Goal: Information Seeking & Learning: Check status

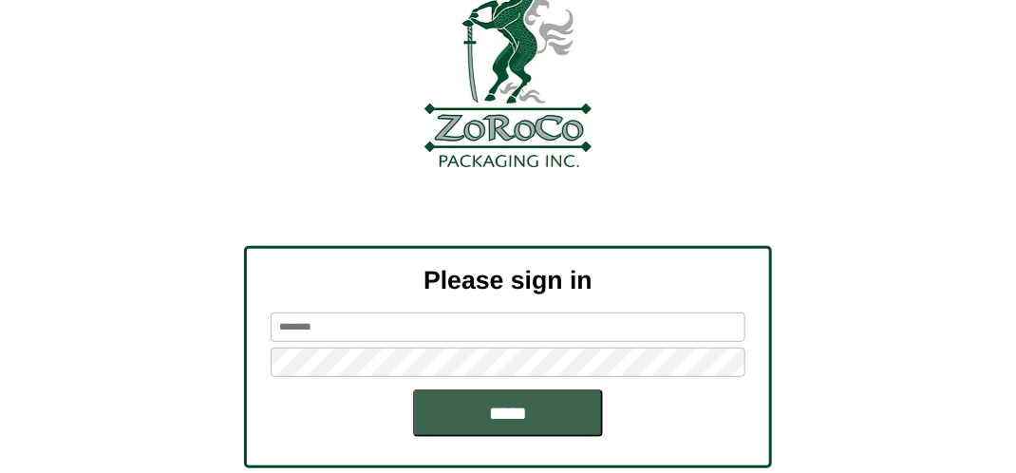
scroll to position [215, 0]
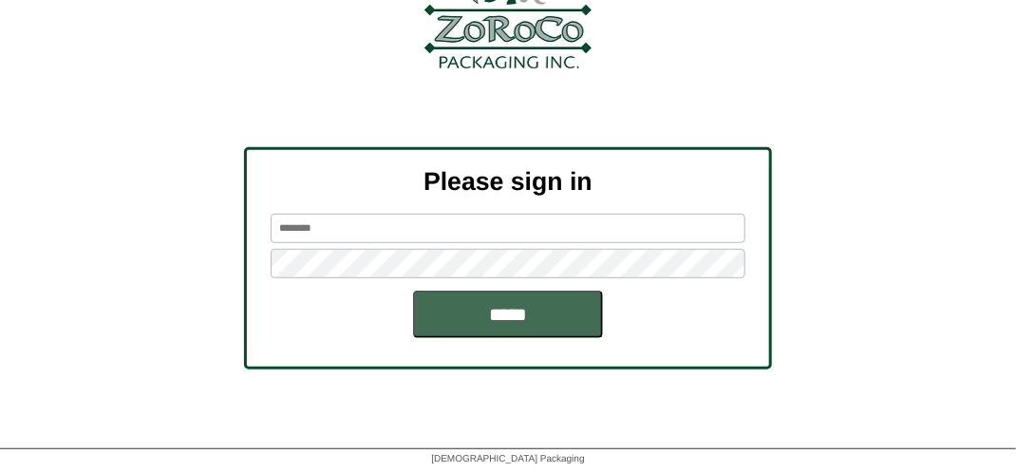
type input "*******"
click at [515, 310] on input "*****" at bounding box center [508, 314] width 190 height 47
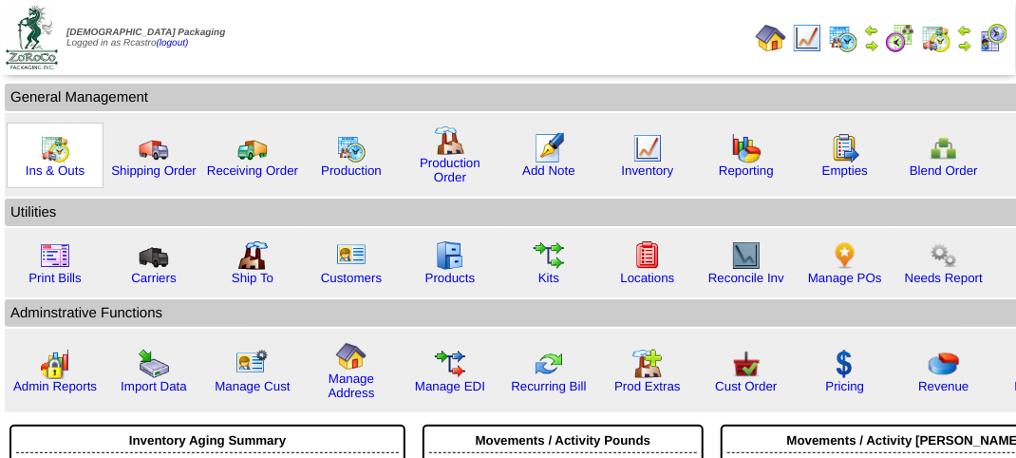
click at [52, 149] on img at bounding box center [55, 148] width 30 height 30
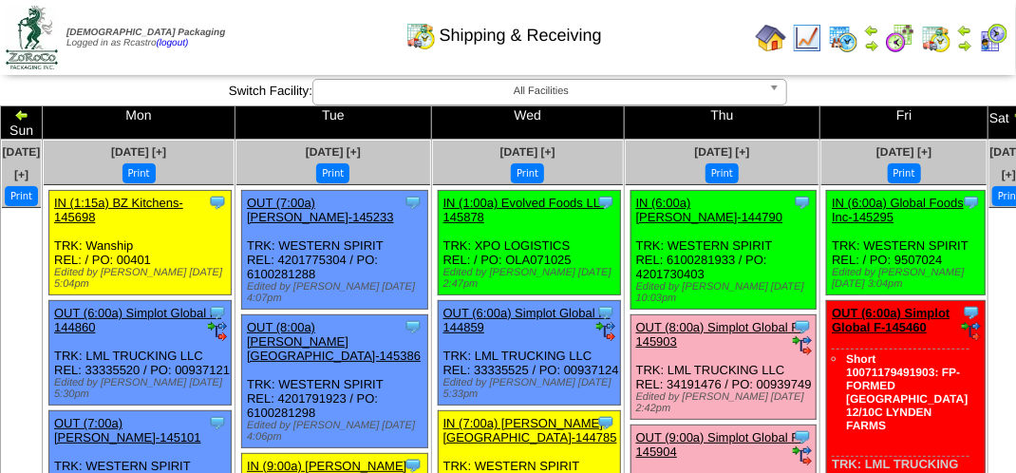
click at [420, 424] on div "Clone Item OUT (8:00a) Lamb-Weston-145386 Lamb-Weston ScheduleID: 145386 1296 C…" at bounding box center [334, 381] width 185 height 133
click at [1013, 114] on img at bounding box center [1020, 114] width 15 height 15
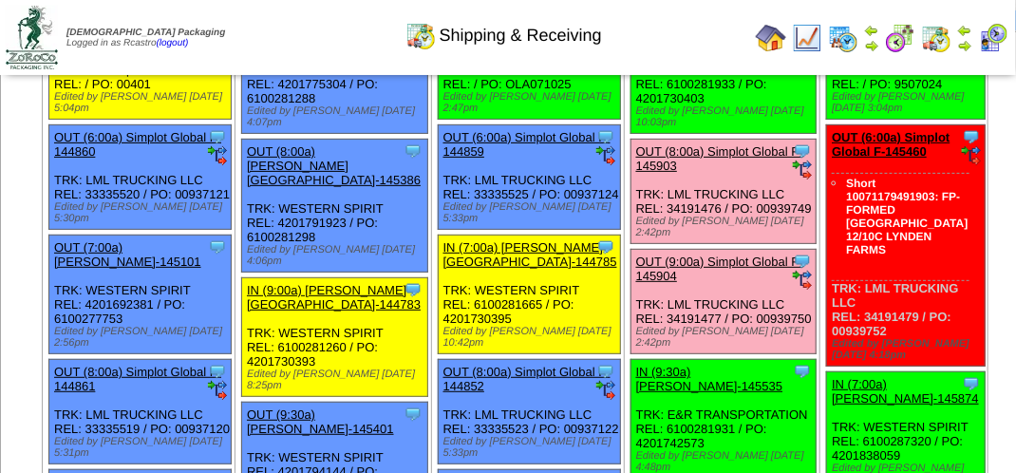
scroll to position [197, 0]
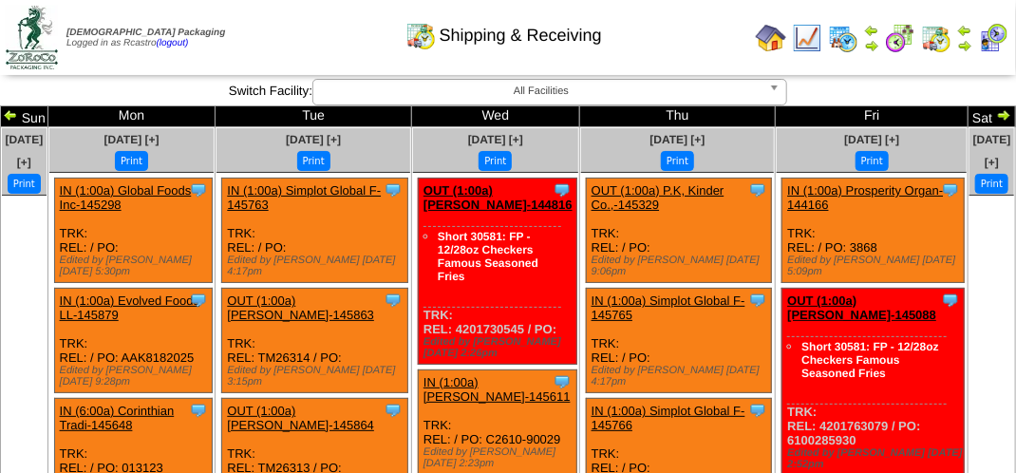
click at [18, 114] on img at bounding box center [10, 114] width 15 height 15
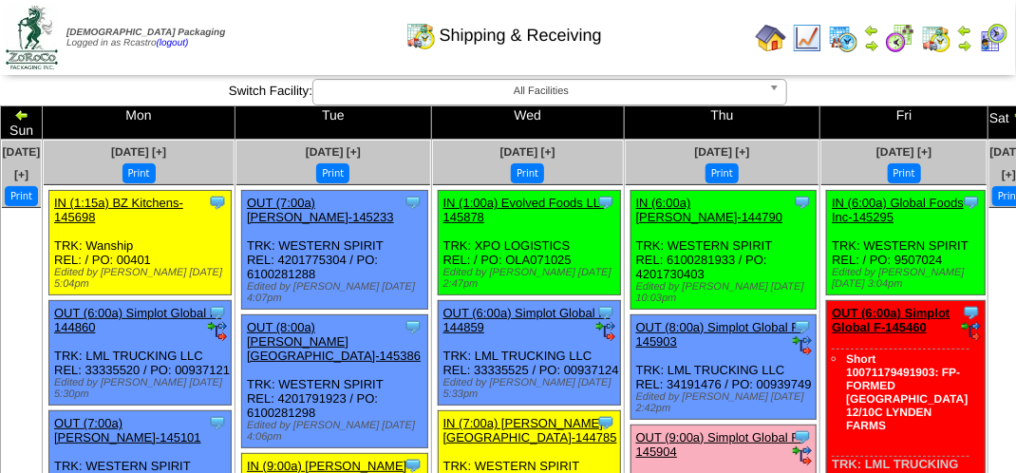
click at [420, 424] on div "Clone Item OUT (8:00a) [PERSON_NAME][GEOGRAPHIC_DATA]-145386 [PERSON_NAME][GEOG…" at bounding box center [334, 381] width 185 height 133
click at [461, 444] on link "IN (7:00a) [PERSON_NAME][GEOGRAPHIC_DATA]-144785" at bounding box center [530, 430] width 174 height 28
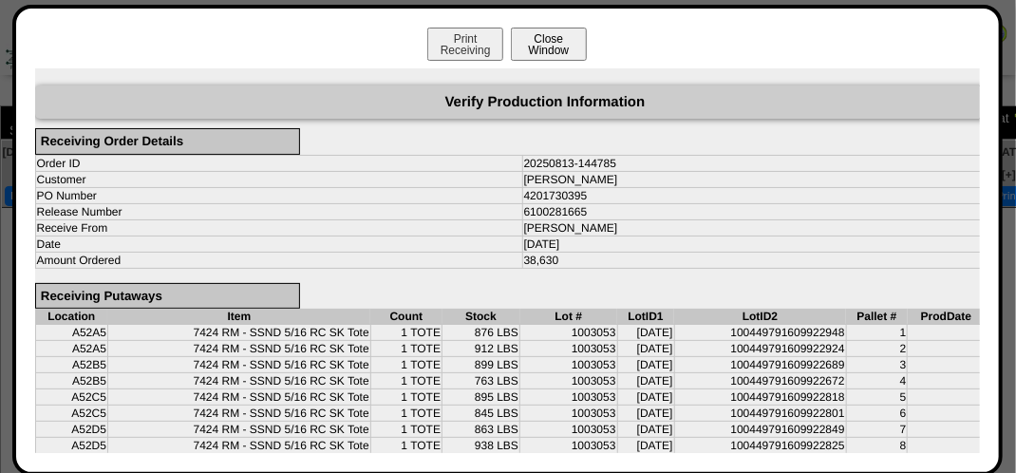
click at [557, 49] on button "Close Window" at bounding box center [549, 44] width 76 height 33
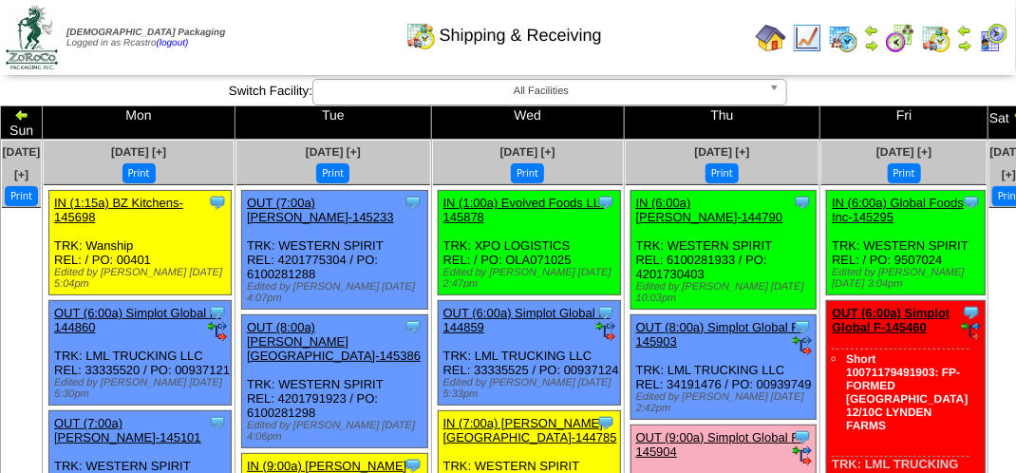
click at [998, 38] on img at bounding box center [993, 38] width 30 height 30
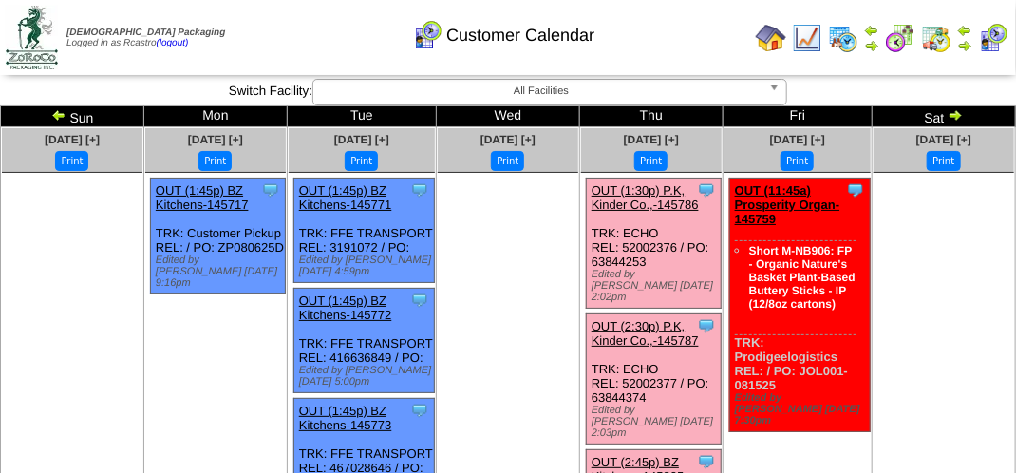
click at [932, 270] on ul at bounding box center [944, 315] width 141 height 285
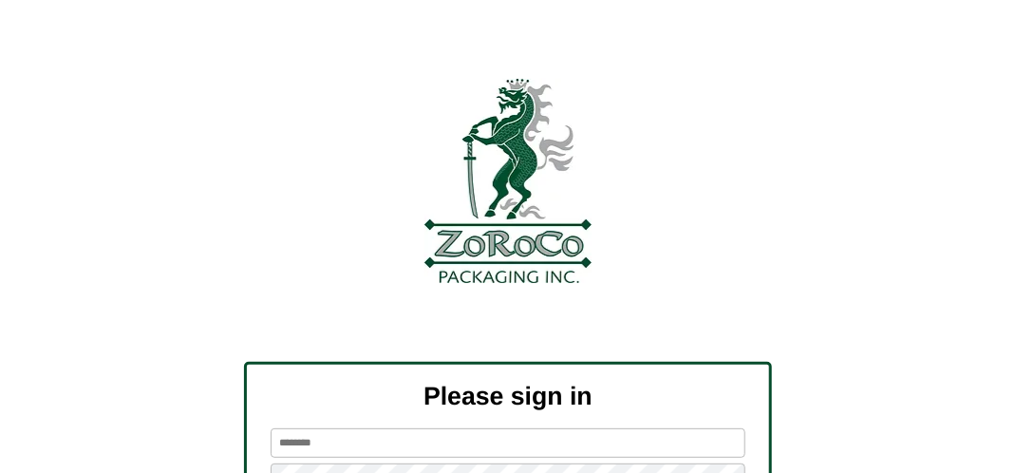
scroll to position [215, 0]
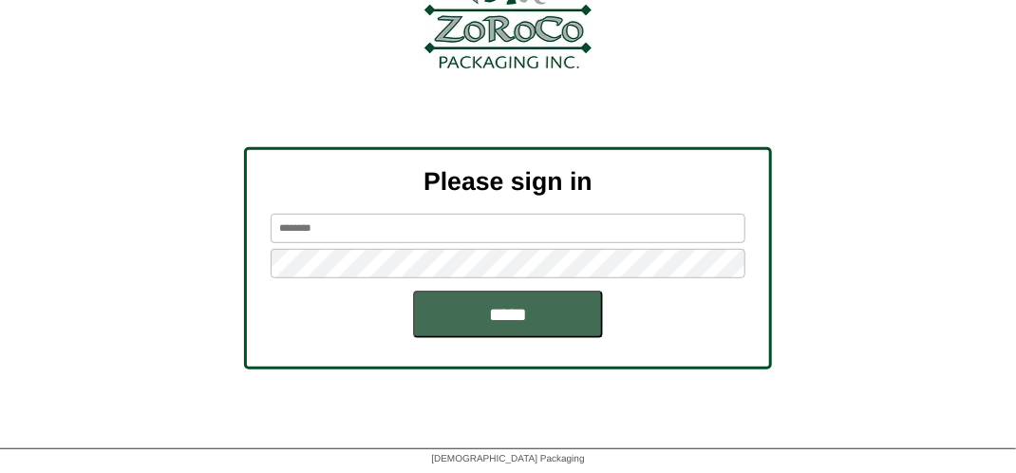
type input "*******"
click at [546, 305] on input "*****" at bounding box center [508, 314] width 190 height 47
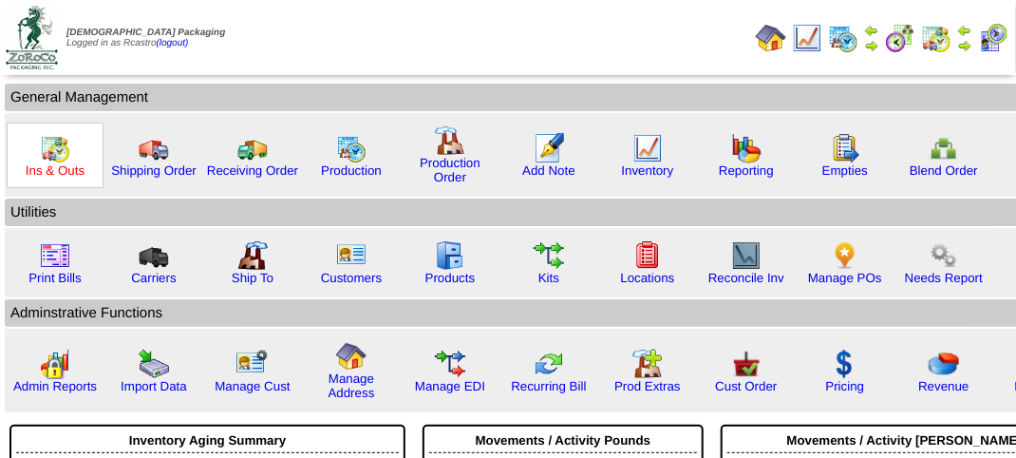
click at [52, 165] on link "Ins & Outs" at bounding box center [55, 170] width 59 height 14
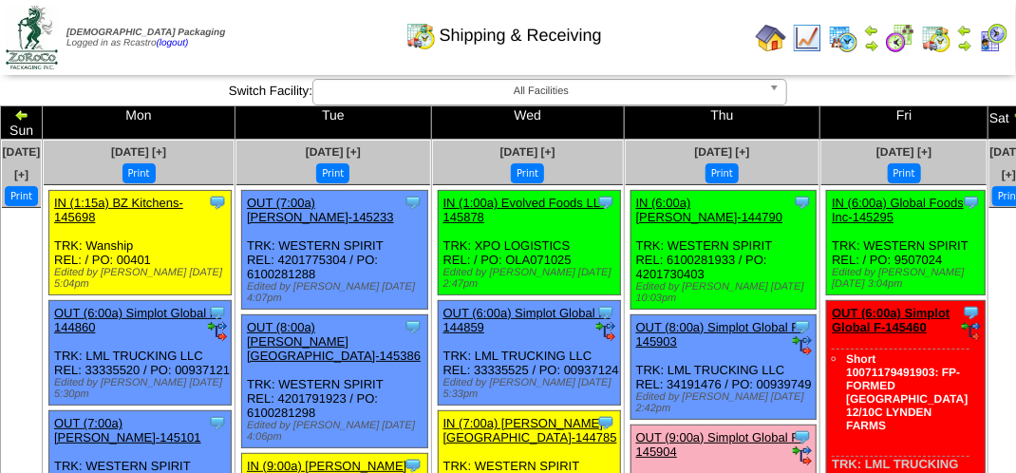
click at [703, 291] on div "Edited by [PERSON_NAME] [DATE] 10:03pm" at bounding box center [725, 292] width 179 height 23
click at [268, 41] on div "Shipping & Receiving" at bounding box center [504, 29] width 580 height 52
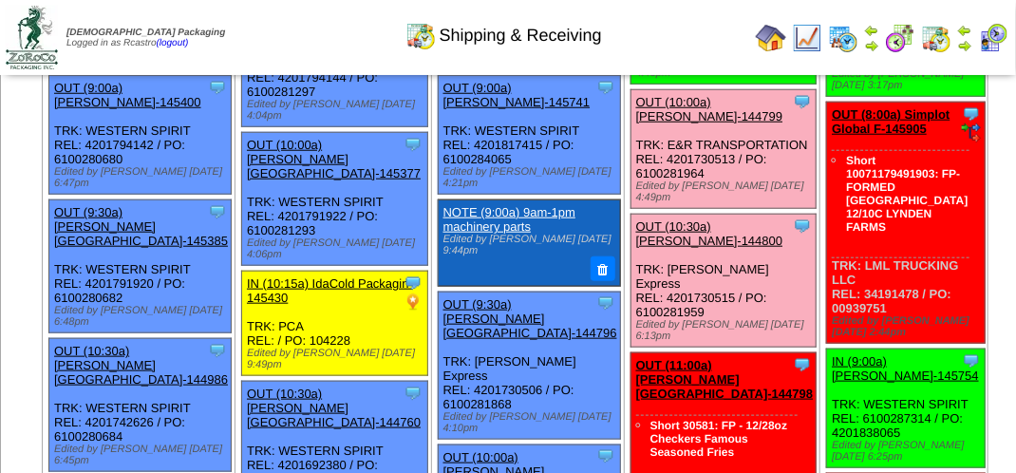
scroll to position [665, 0]
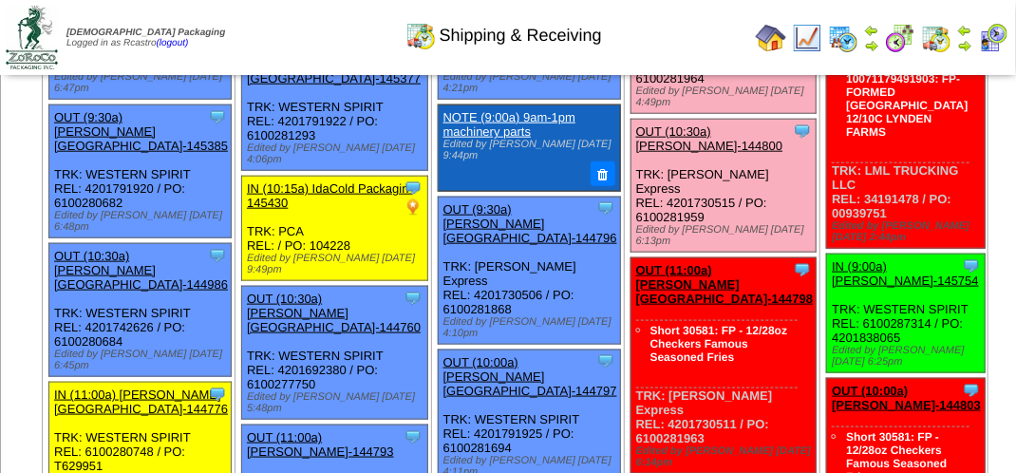
click at [349, 26] on div "Shipping & Receiving" at bounding box center [504, 29] width 580 height 52
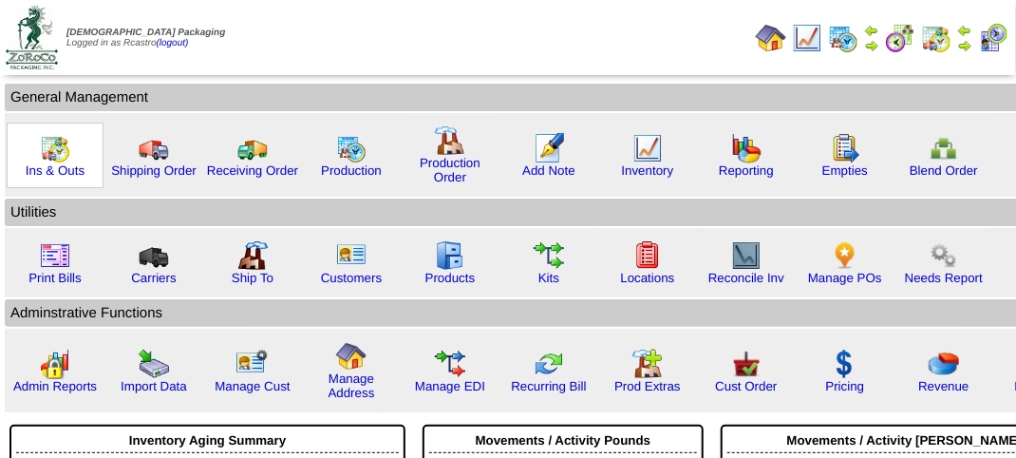
click at [63, 159] on img at bounding box center [55, 148] width 30 height 30
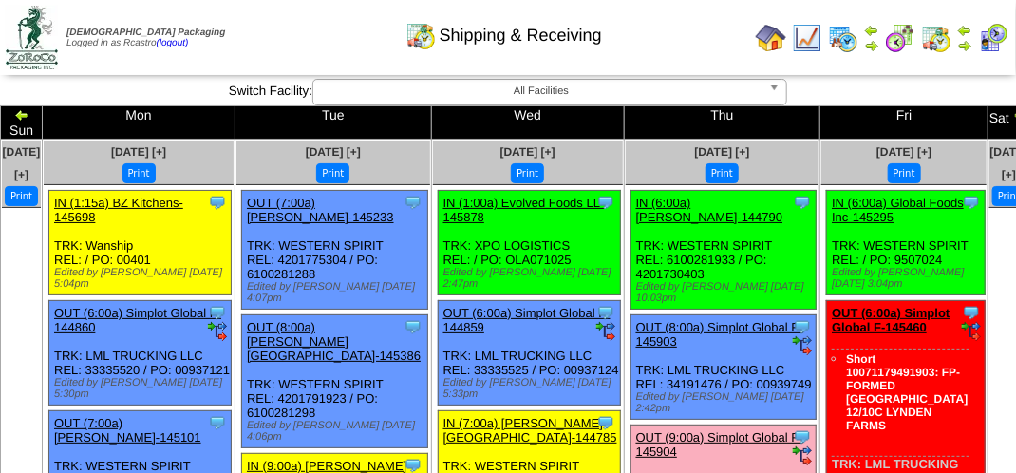
click at [819, 46] on img at bounding box center [807, 38] width 30 height 30
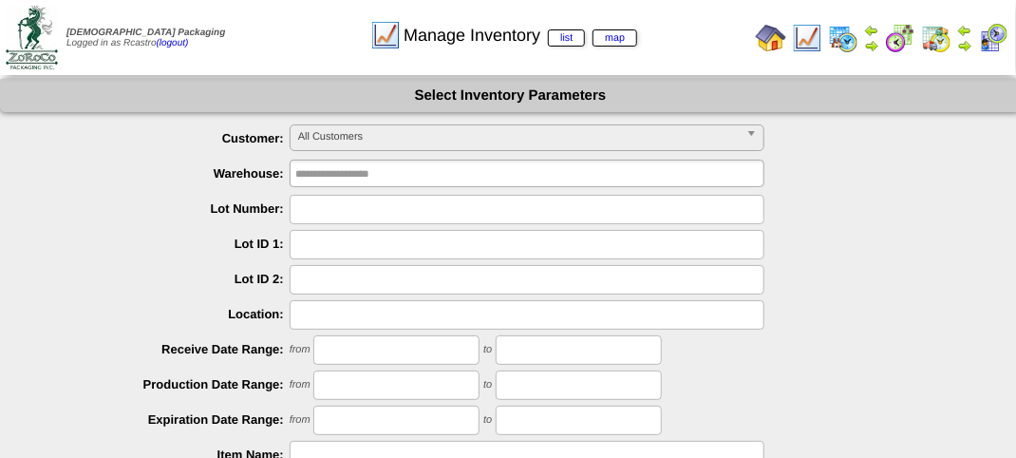
click at [378, 150] on div "All Customers" at bounding box center [527, 137] width 475 height 27
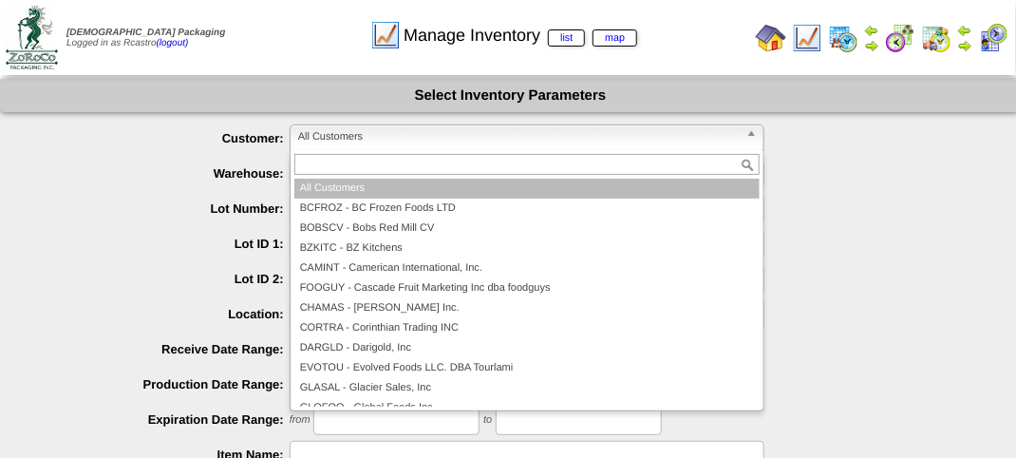
click at [387, 137] on span "All Customers" at bounding box center [518, 136] width 441 height 23
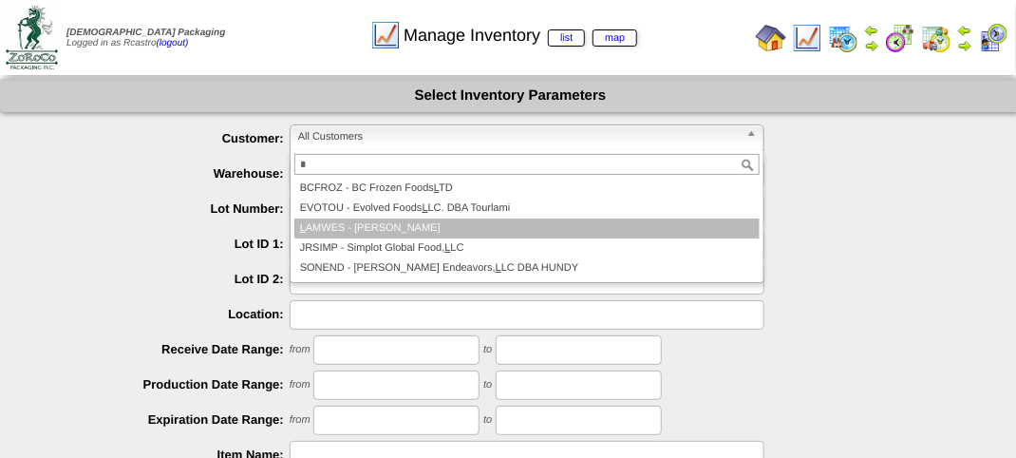
type input "*"
click at [365, 229] on li "L AMWES - Lamb-Weston" at bounding box center [526, 228] width 465 height 20
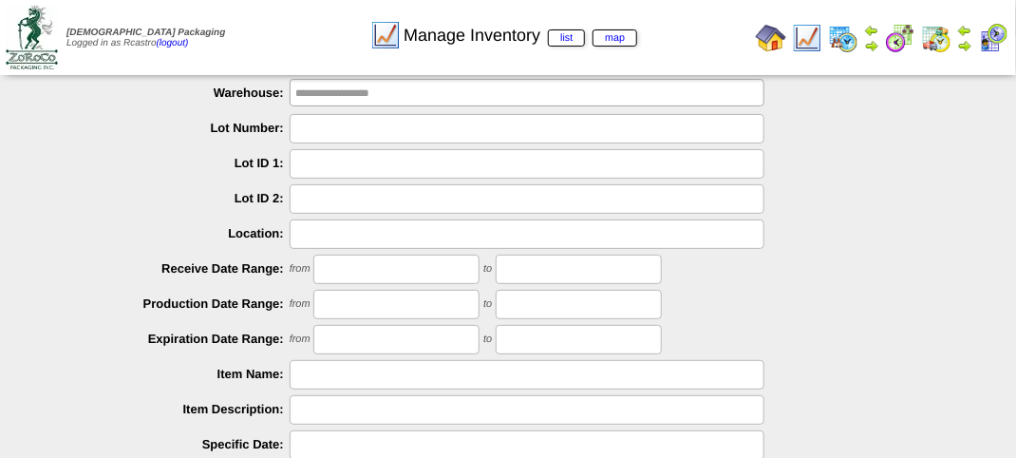
scroll to position [333, 0]
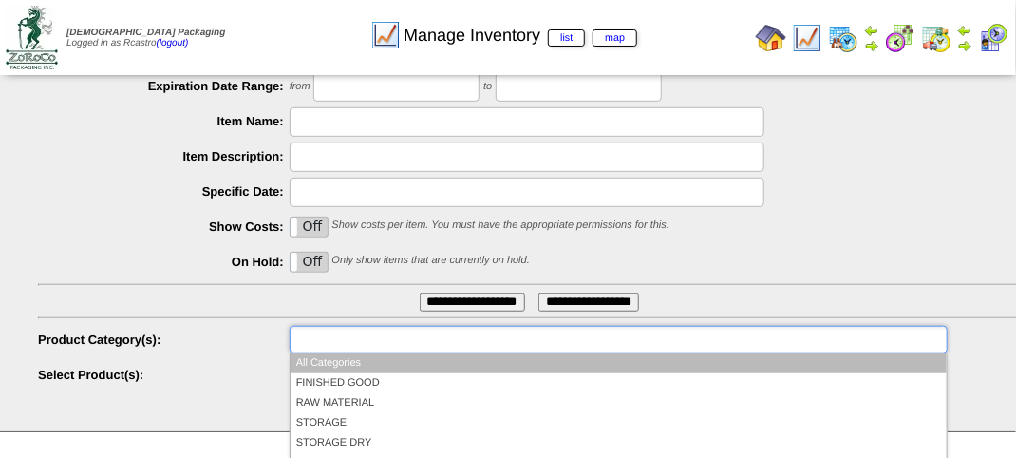
click at [365, 340] on input "text" at bounding box center [356, 340] width 122 height 24
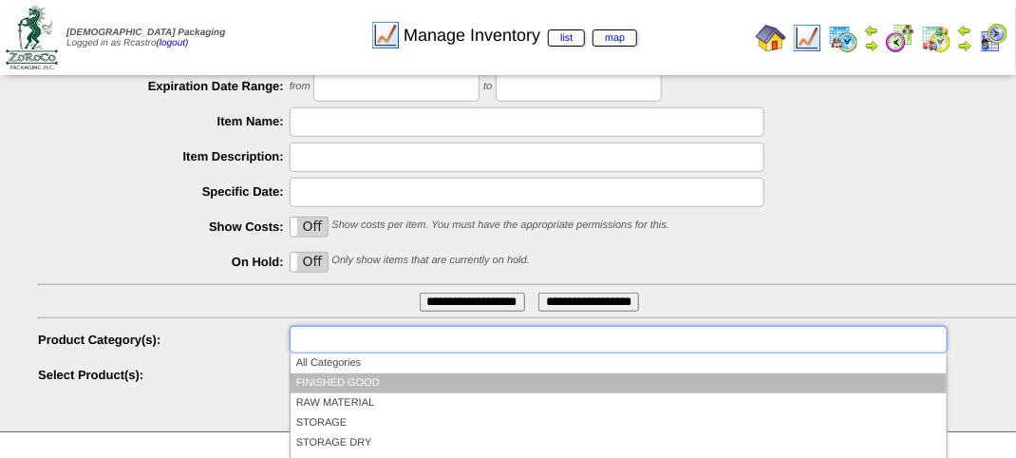
click at [360, 377] on li "FINISHED GOOD" at bounding box center [619, 383] width 656 height 20
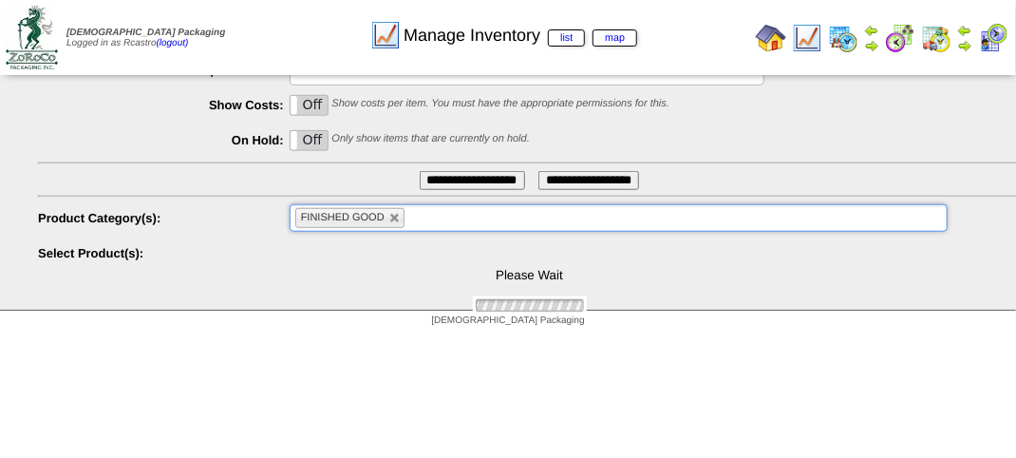
scroll to position [457, 0]
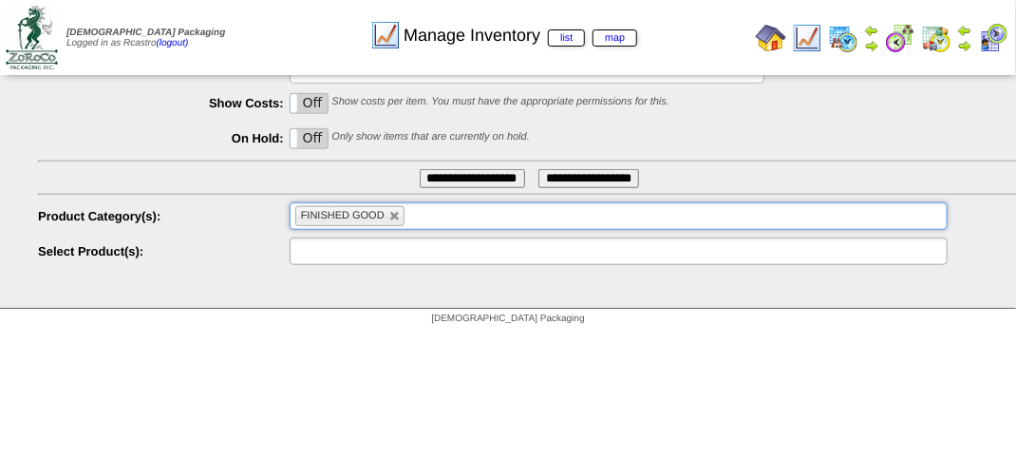
click at [387, 250] on input "text" at bounding box center [356, 251] width 122 height 24
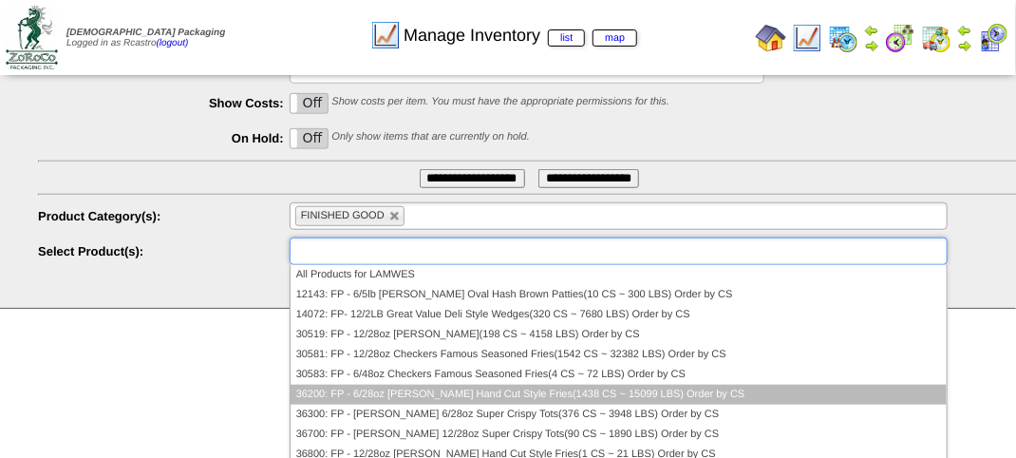
click at [349, 387] on li "36200: FP - 6/28oz [PERSON_NAME] Hand Cut Style Fries(1438 CS ~ 15099 LBS) Orde…" at bounding box center [619, 395] width 656 height 20
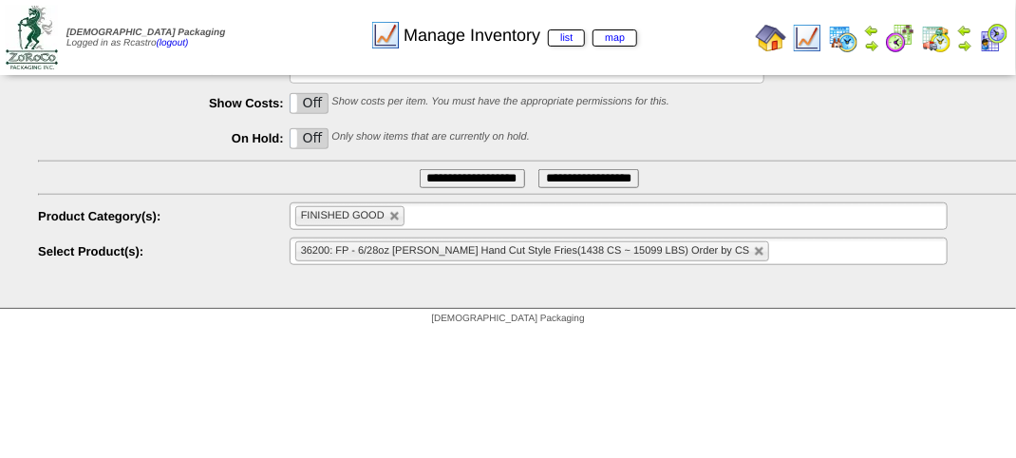
click at [456, 180] on input "**********" at bounding box center [472, 178] width 105 height 19
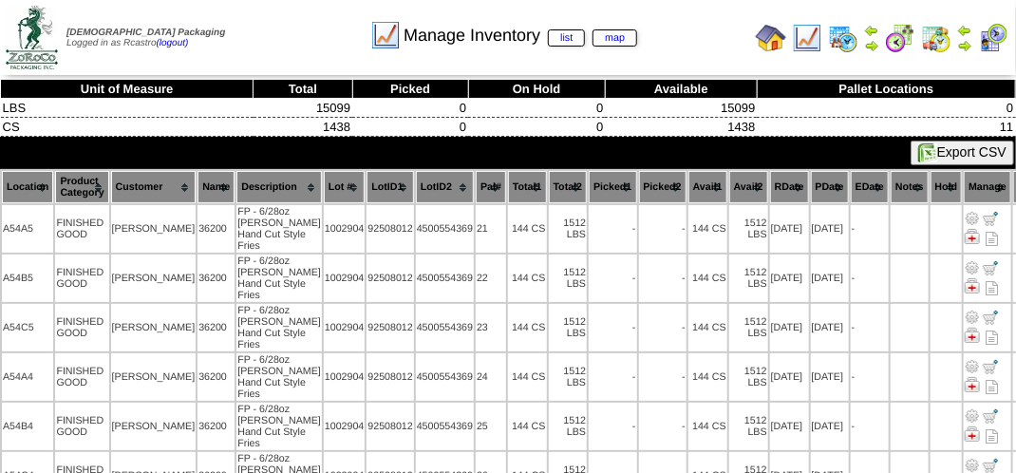
click at [27, 182] on th "Location" at bounding box center [27, 187] width 51 height 32
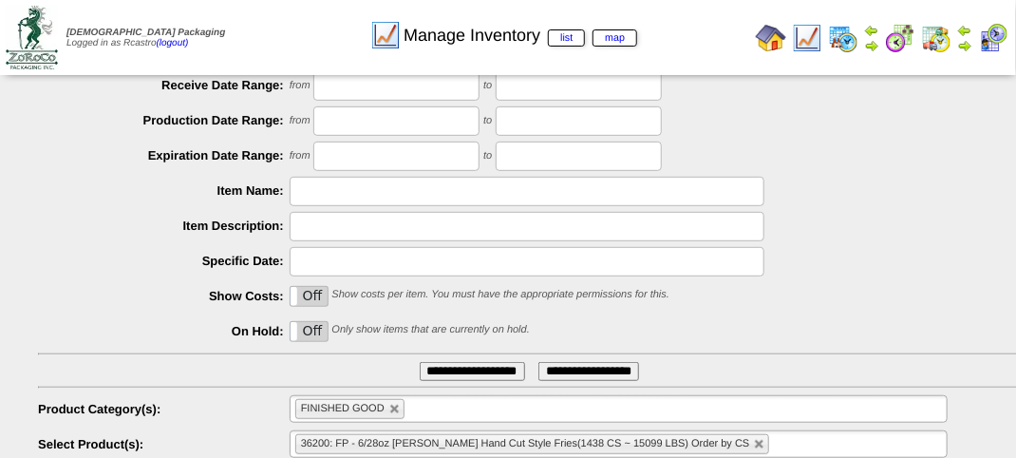
scroll to position [333, 0]
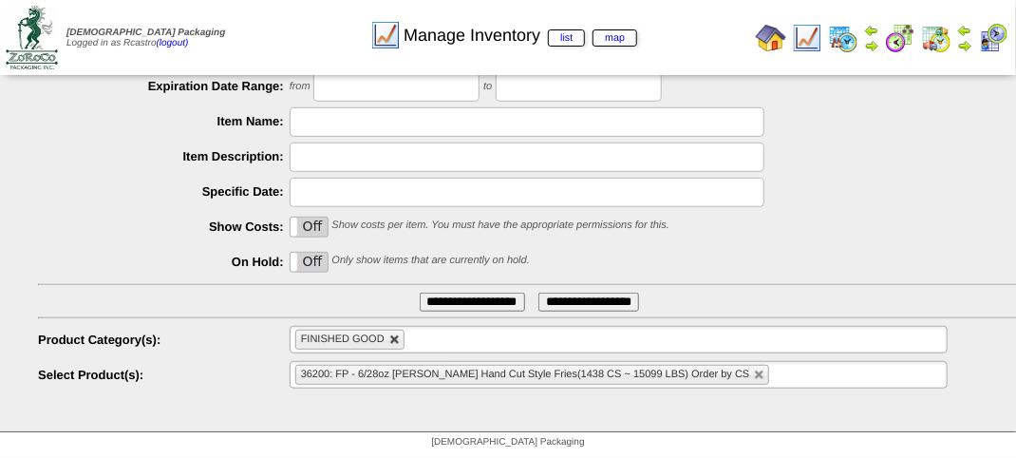
click at [392, 339] on link at bounding box center [394, 339] width 11 height 11
type input "**********"
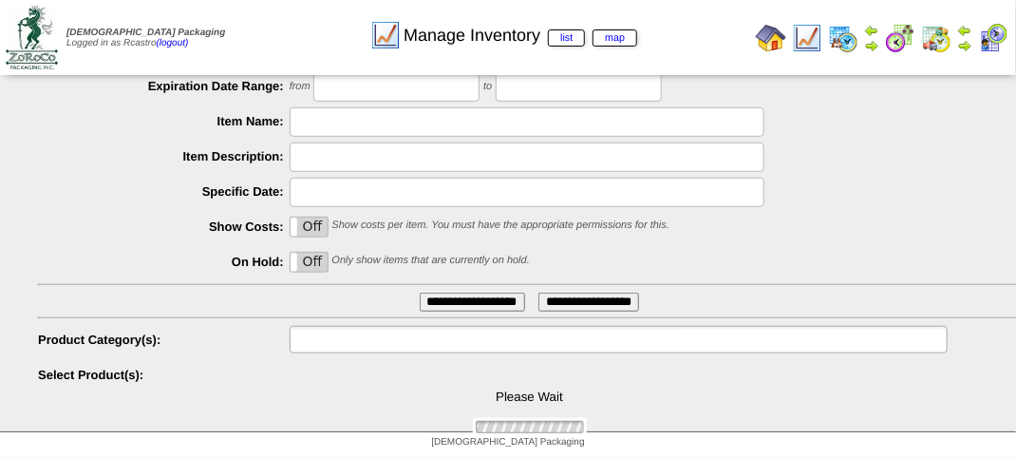
click at [392, 339] on input "text" at bounding box center [356, 340] width 122 height 24
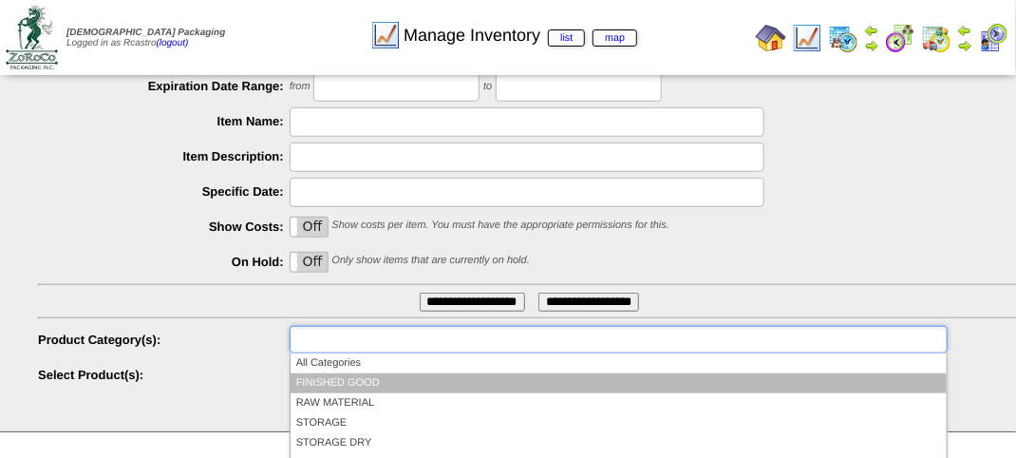
click at [384, 378] on li "FINISHED GOOD" at bounding box center [619, 383] width 656 height 20
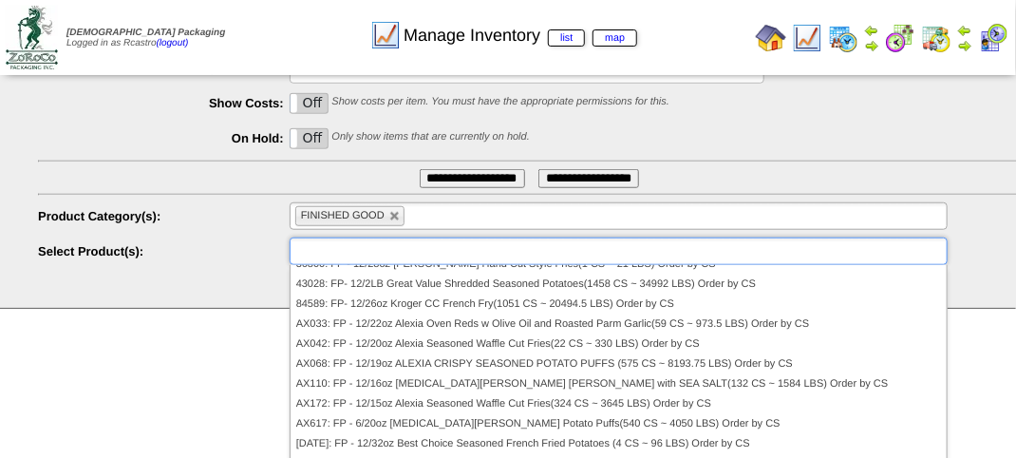
scroll to position [95, 0]
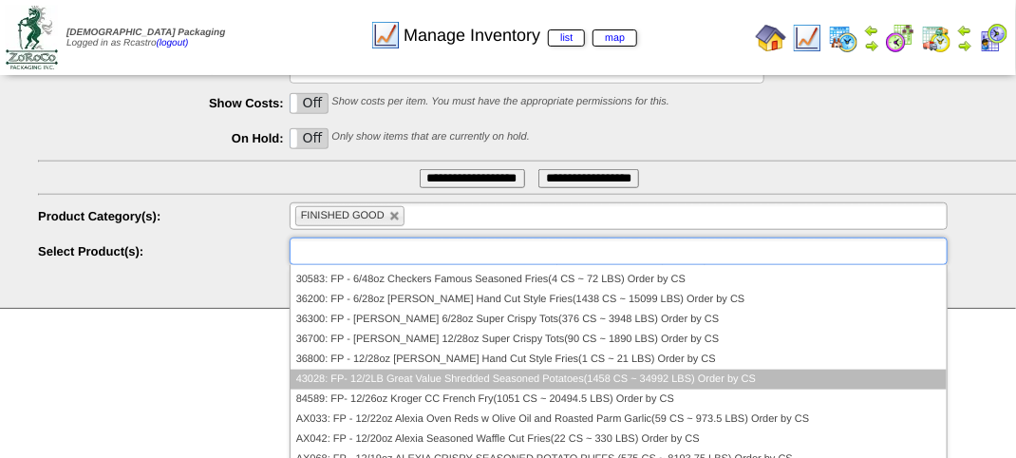
click at [440, 371] on li "43028: FP- 12/2LB Great Value Shredded Seasoned Potatoes(1458 CS ~ 34992 LBS) O…" at bounding box center [619, 379] width 656 height 20
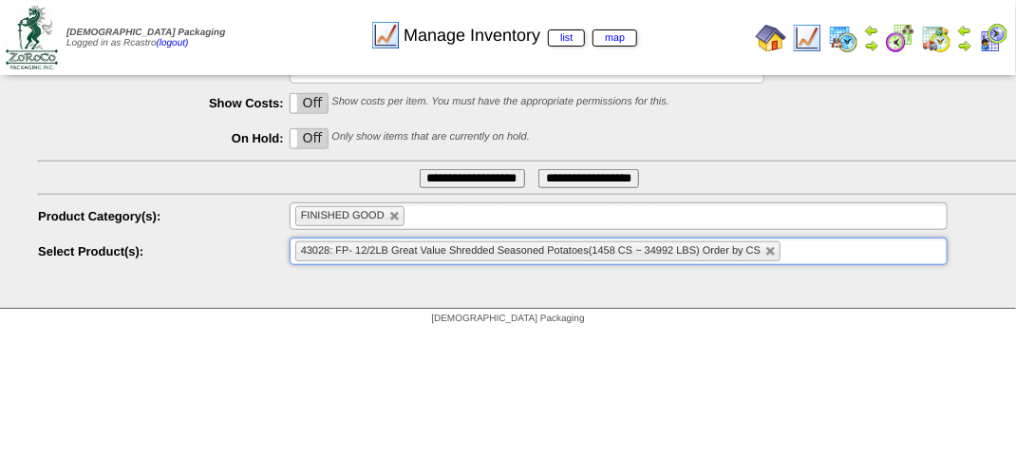
click at [465, 179] on input "**********" at bounding box center [472, 178] width 105 height 19
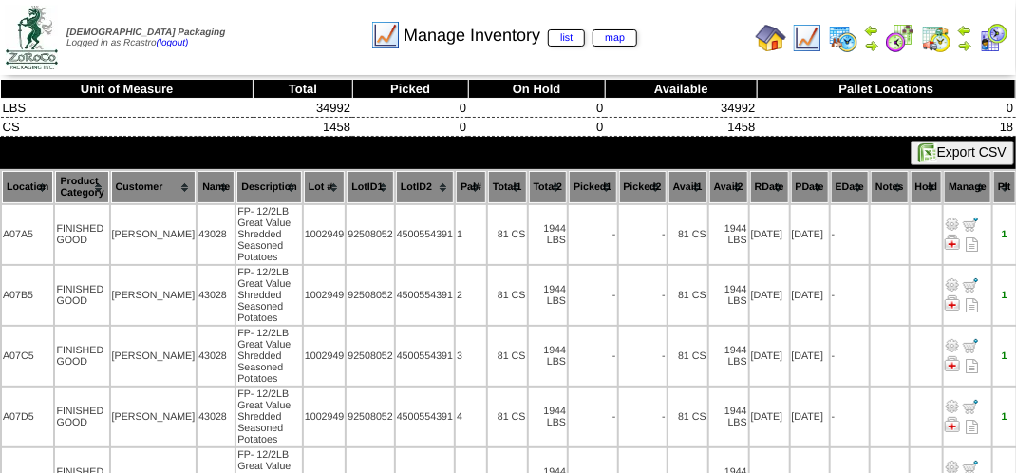
click at [29, 182] on th "Location" at bounding box center [27, 187] width 51 height 32
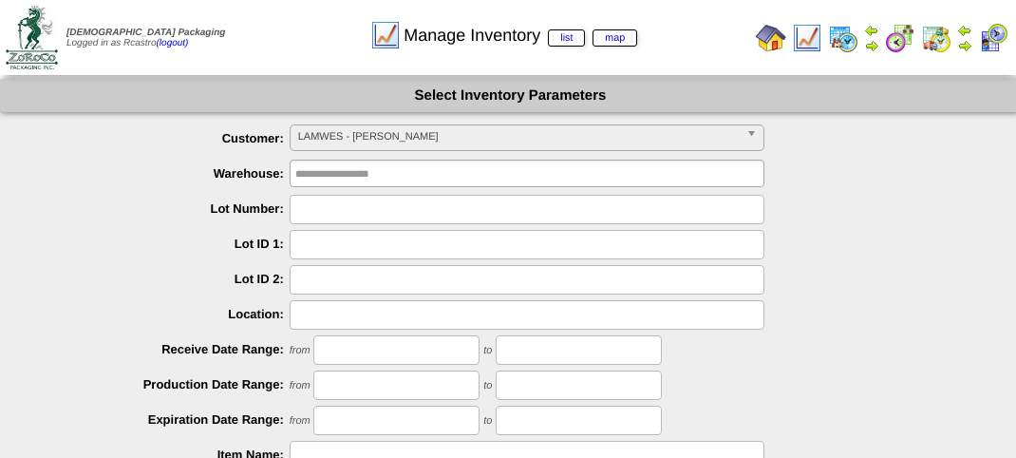
scroll to position [333, 0]
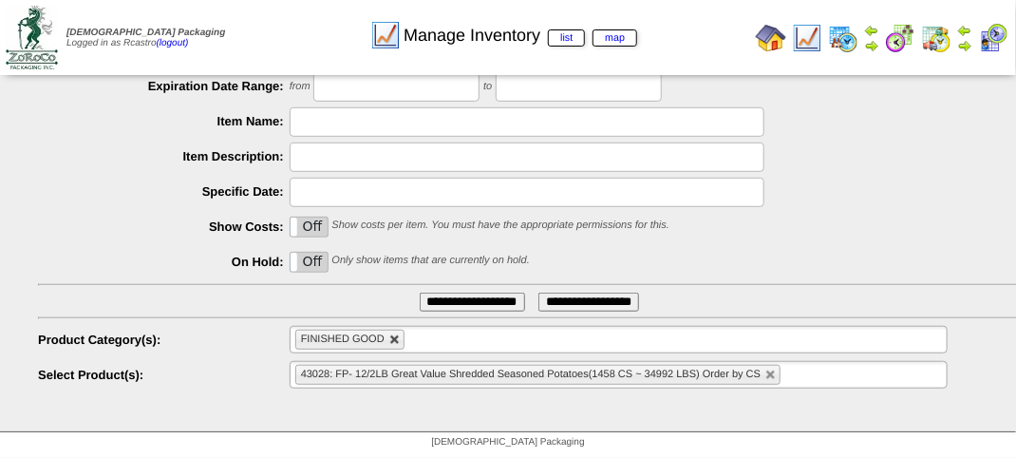
click at [396, 340] on link at bounding box center [394, 339] width 11 height 11
type input "**********"
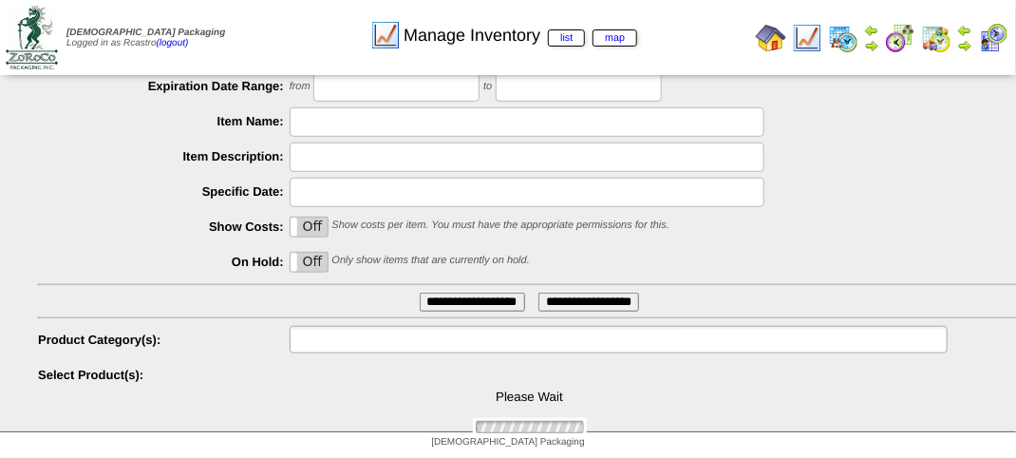
click at [396, 340] on input "text" at bounding box center [356, 340] width 122 height 24
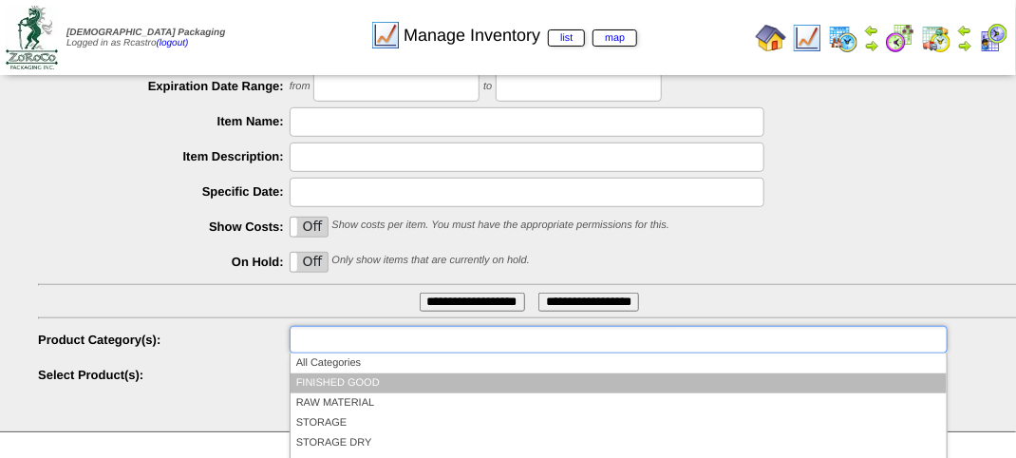
click at [378, 389] on li "FINISHED GOOD" at bounding box center [619, 383] width 656 height 20
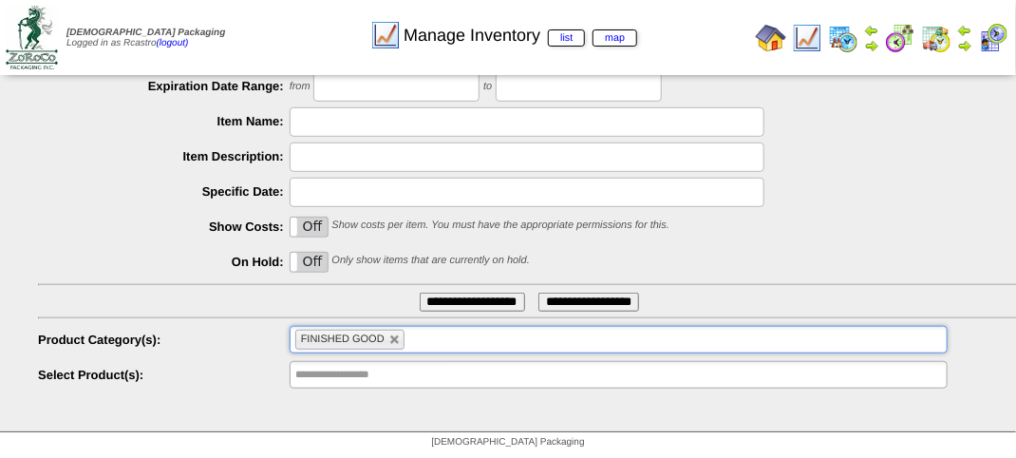
scroll to position [457, 0]
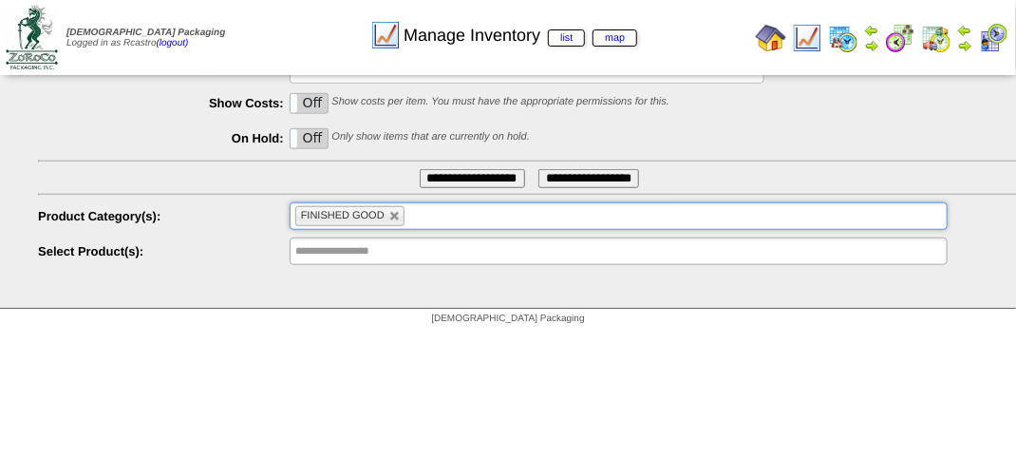
click at [346, 264] on div "**********" at bounding box center [529, 251] width 983 height 29
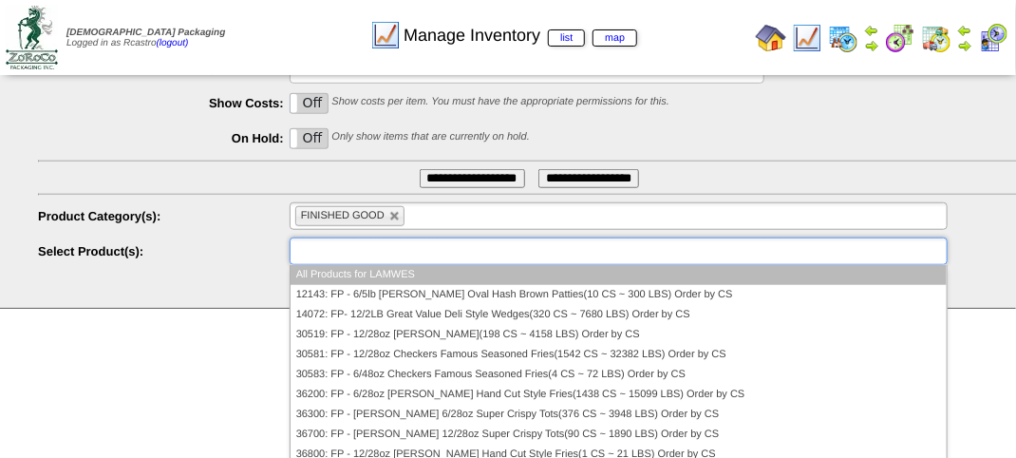
click at [368, 255] on input "text" at bounding box center [356, 251] width 122 height 24
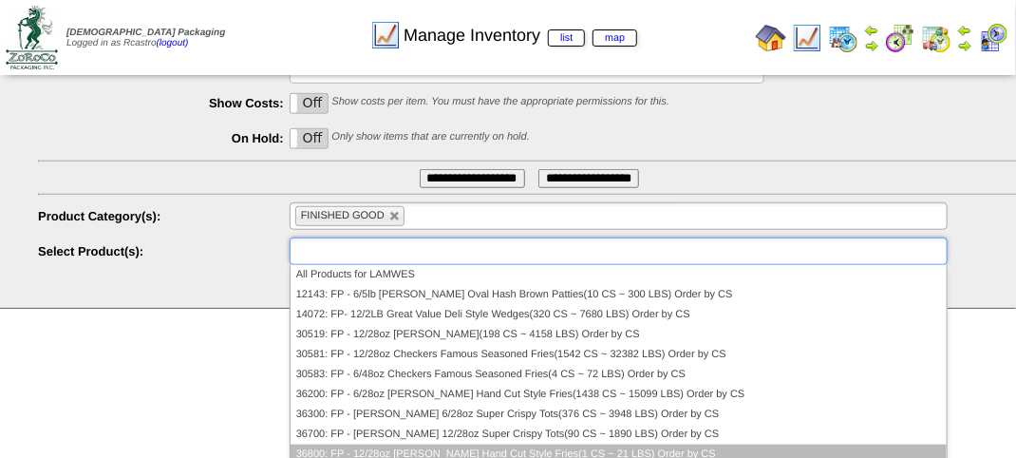
scroll to position [190, 0]
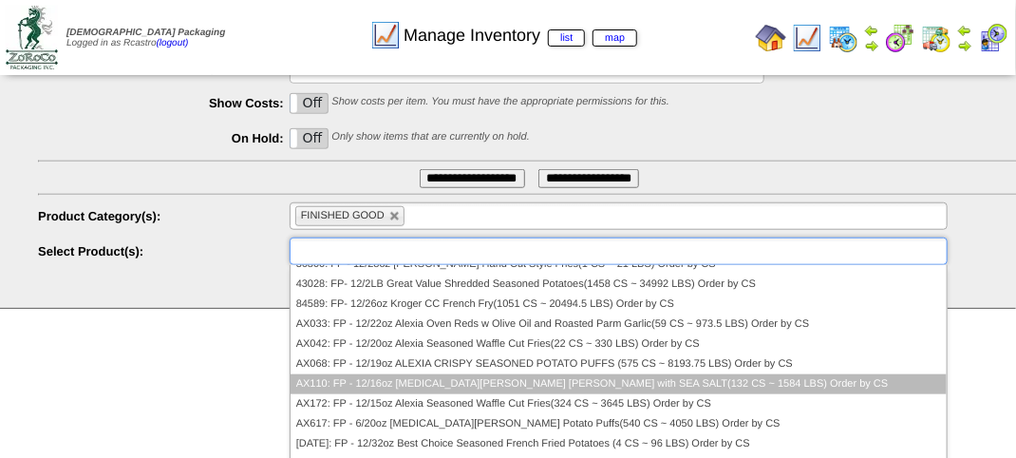
click at [372, 378] on li "AX110: FP - 12/16oz ALEXIA CRISPY ROSEMARY FRIES with SEA SALT(132 CS ~ 1584 LB…" at bounding box center [619, 384] width 656 height 20
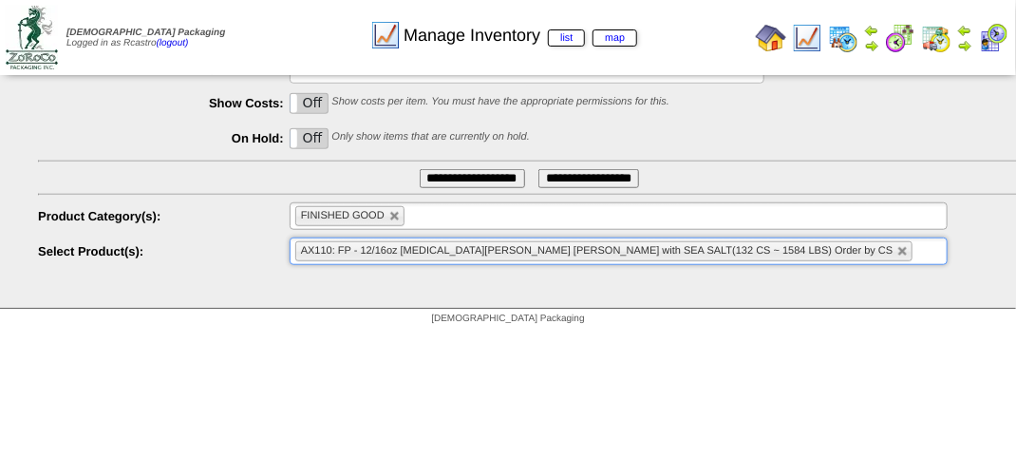
click at [437, 171] on input "**********" at bounding box center [472, 178] width 105 height 19
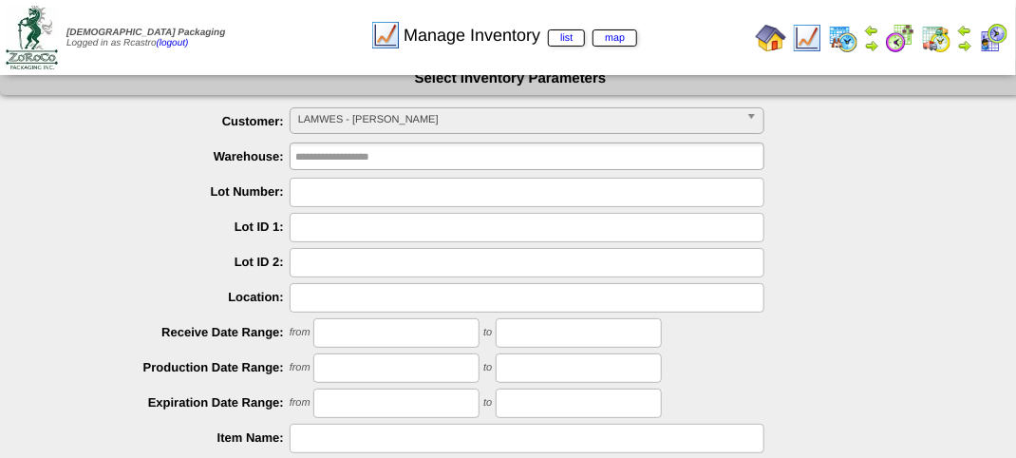
scroll to position [0, 0]
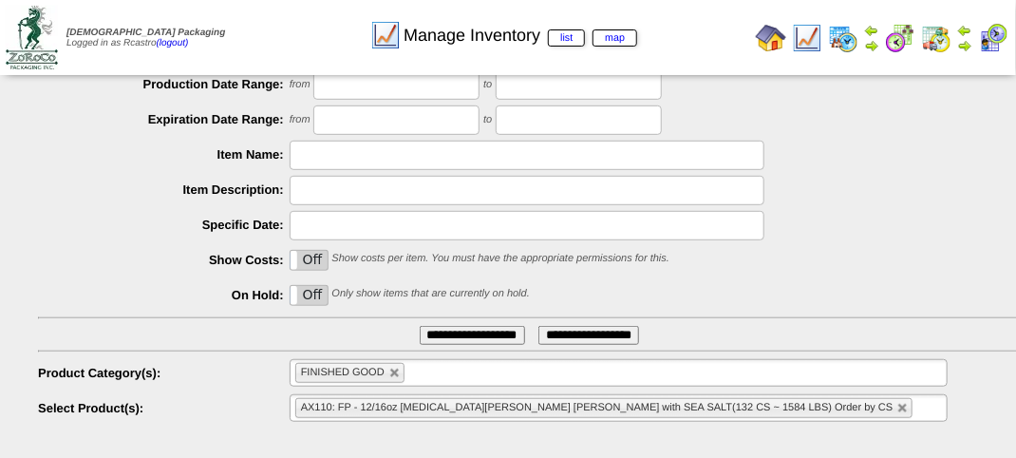
scroll to position [333, 0]
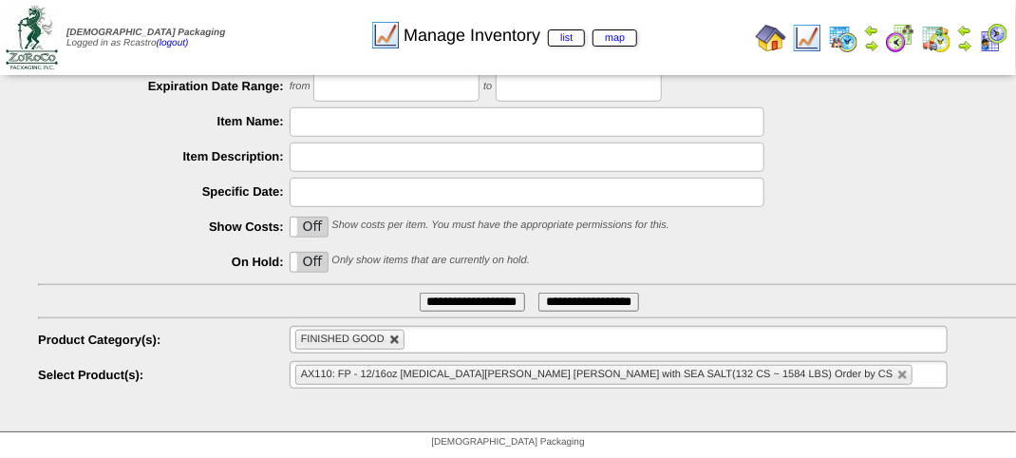
click at [395, 339] on link at bounding box center [394, 339] width 11 height 11
type input "**********"
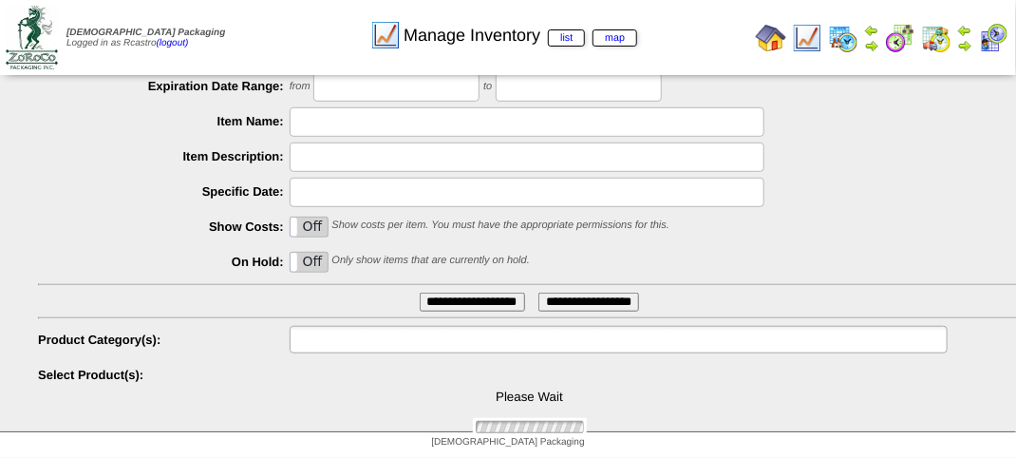
click at [395, 339] on input "text" at bounding box center [356, 340] width 122 height 24
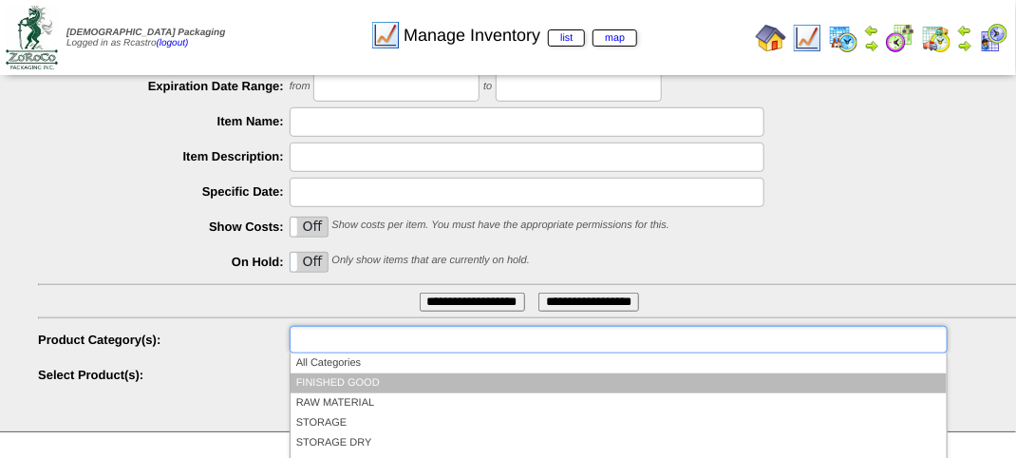
click at [385, 376] on li "FINISHED GOOD" at bounding box center [619, 383] width 656 height 20
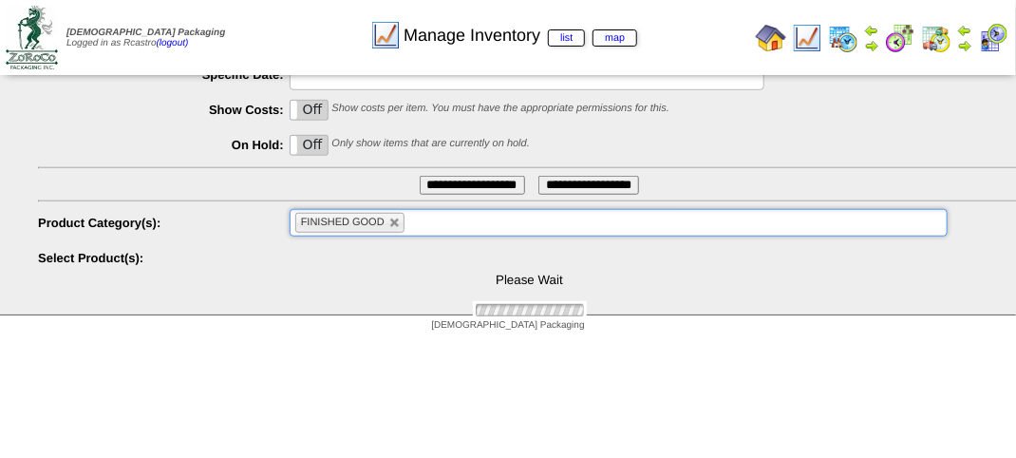
scroll to position [457, 0]
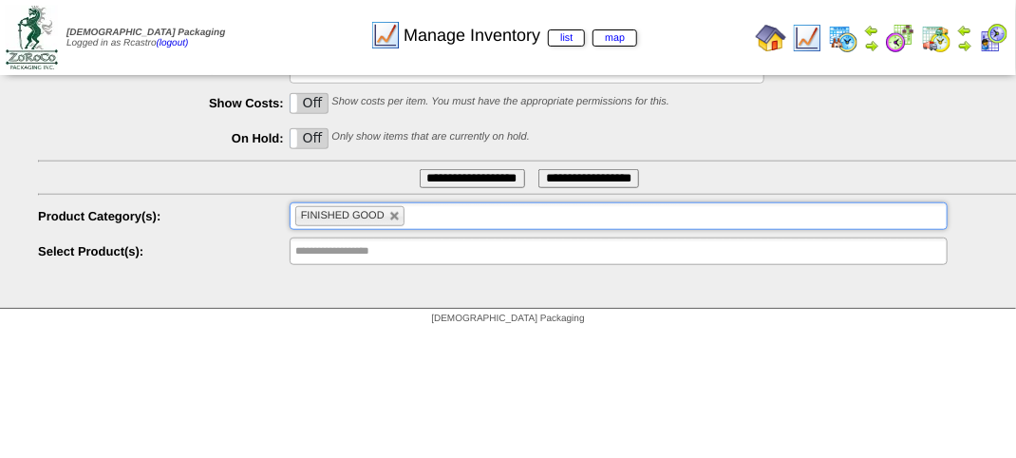
click at [356, 260] on input "**********" at bounding box center [356, 251] width 122 height 24
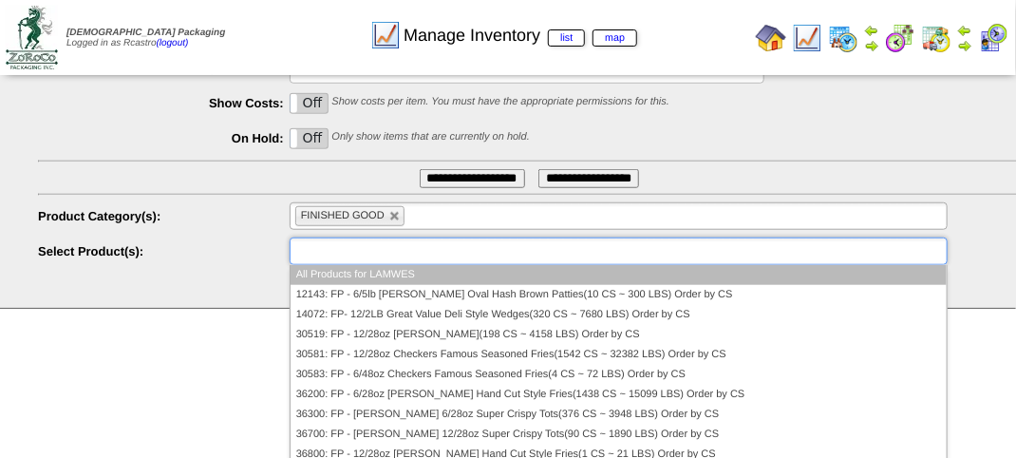
click at [373, 249] on input "text" at bounding box center [356, 251] width 122 height 24
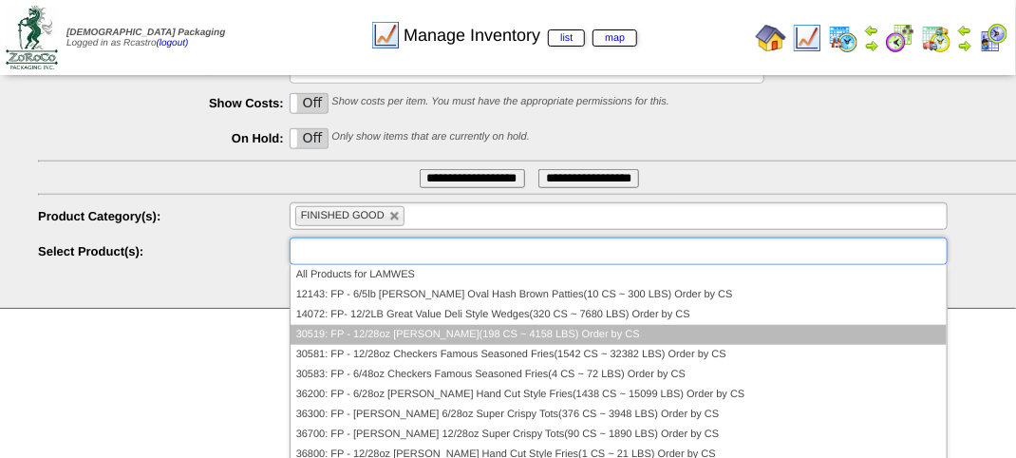
scroll to position [190, 0]
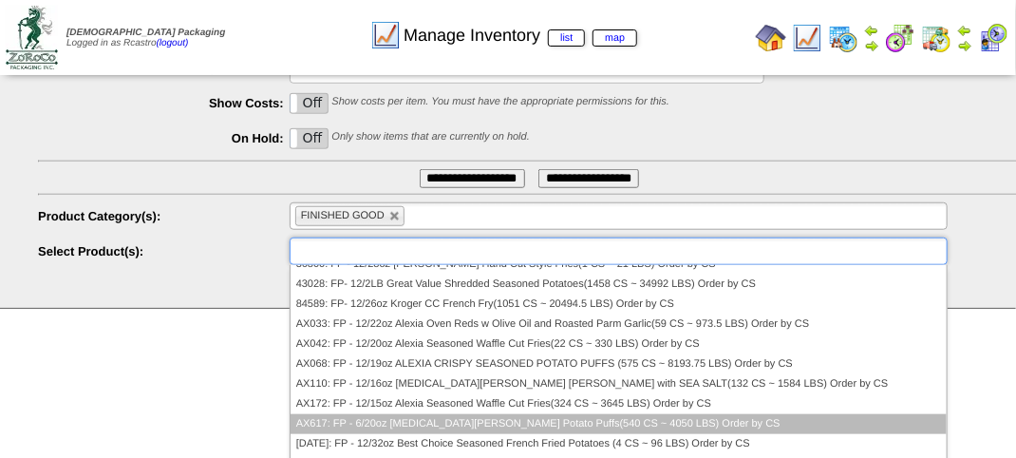
click at [415, 416] on li "AX617: FP - 6/20oz Alexia Sweet Potato Puffs(540 CS ~ 4050 LBS) Order by CS" at bounding box center [619, 424] width 656 height 20
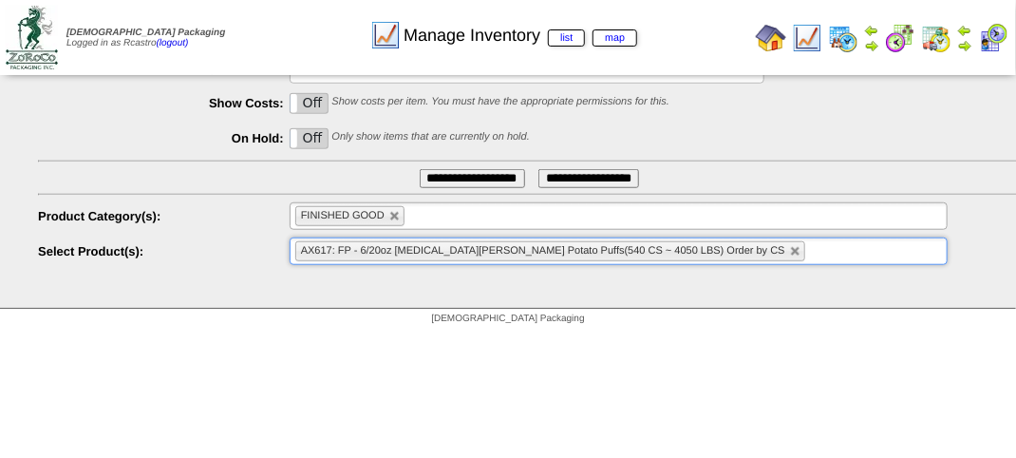
click at [461, 180] on input "**********" at bounding box center [472, 178] width 105 height 19
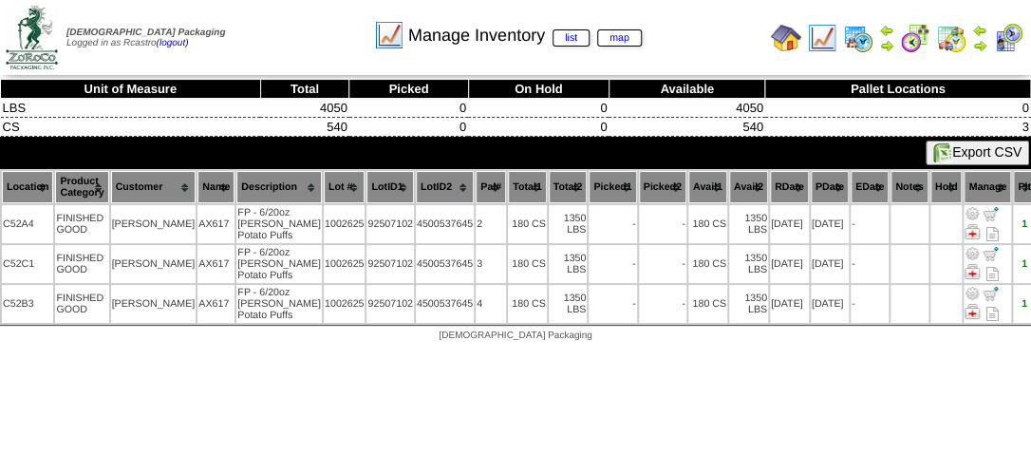
click at [21, 184] on th "Location" at bounding box center [27, 187] width 51 height 32
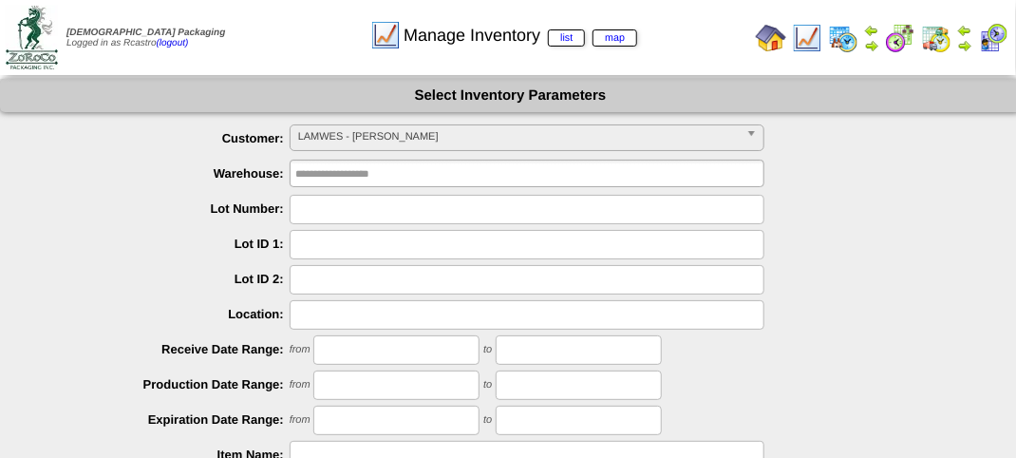
scroll to position [333, 0]
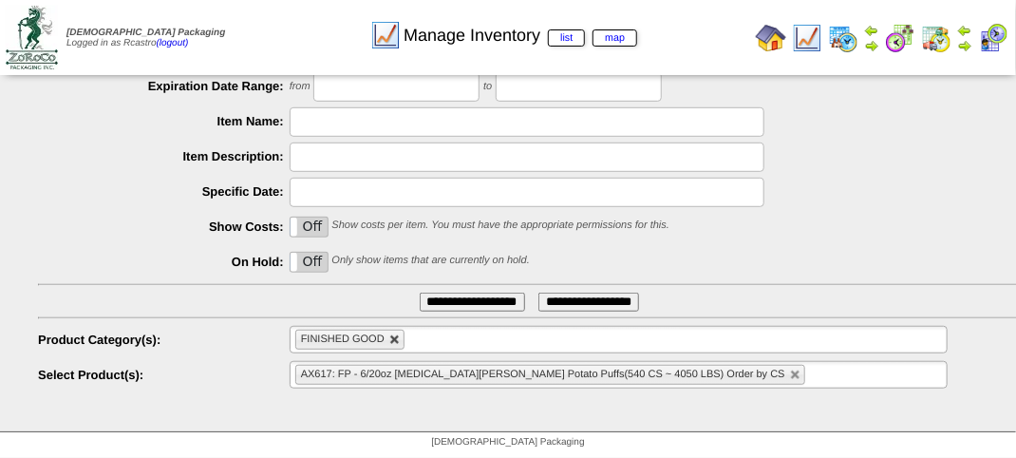
click at [394, 337] on link at bounding box center [394, 339] width 11 height 11
type input "**********"
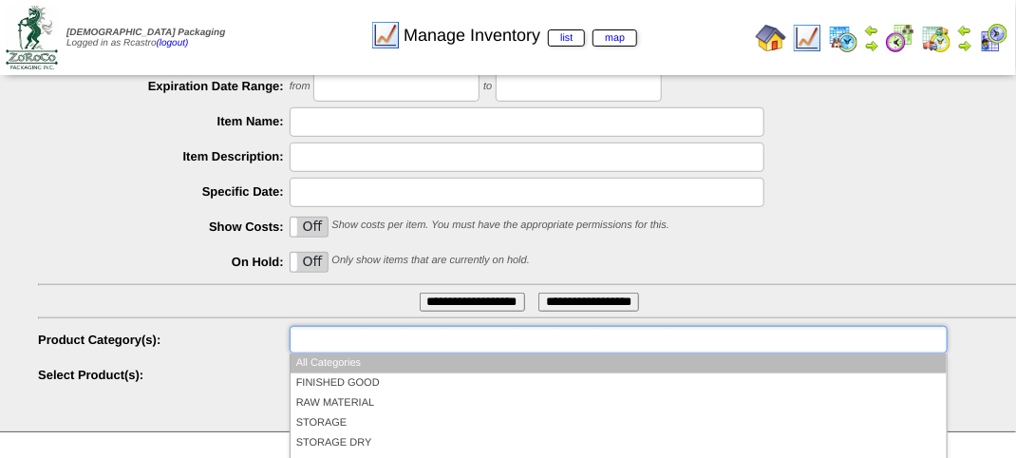
click at [394, 337] on input "text" at bounding box center [356, 340] width 122 height 24
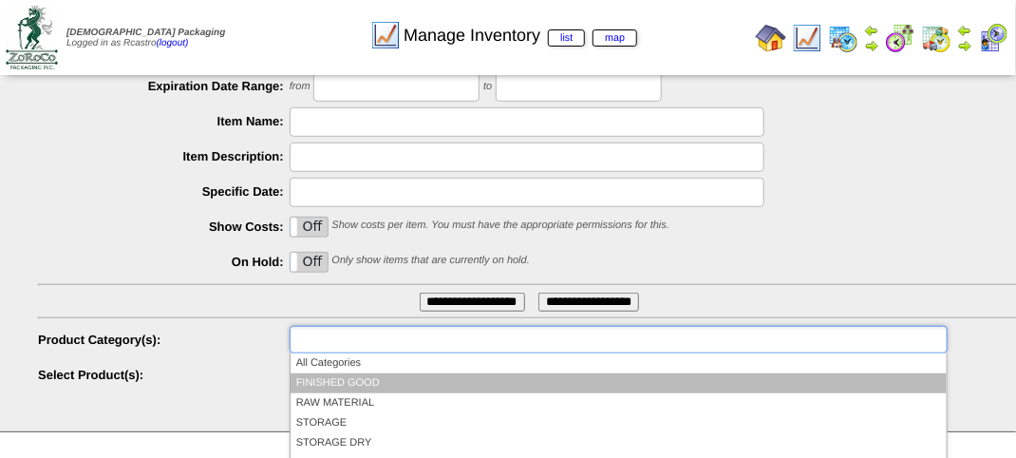
click at [365, 378] on li "FINISHED GOOD" at bounding box center [619, 383] width 656 height 20
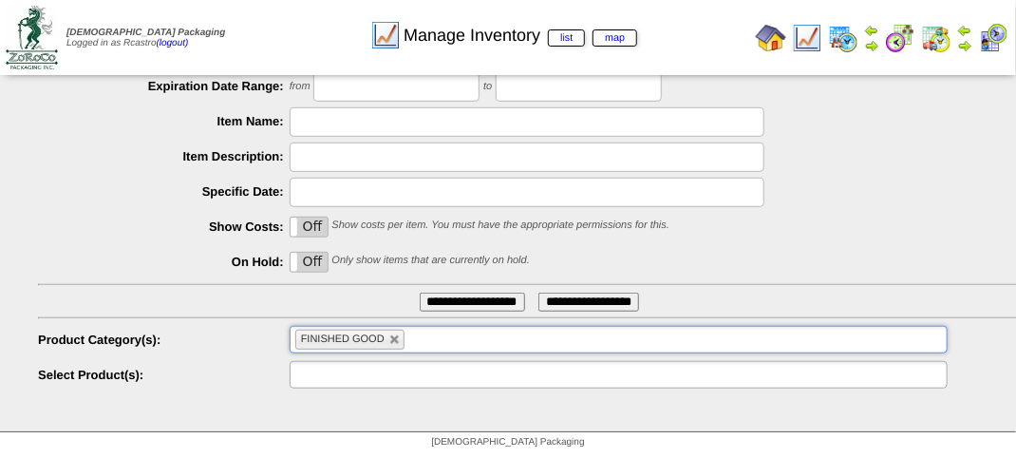
click at [367, 369] on input "text" at bounding box center [356, 375] width 122 height 24
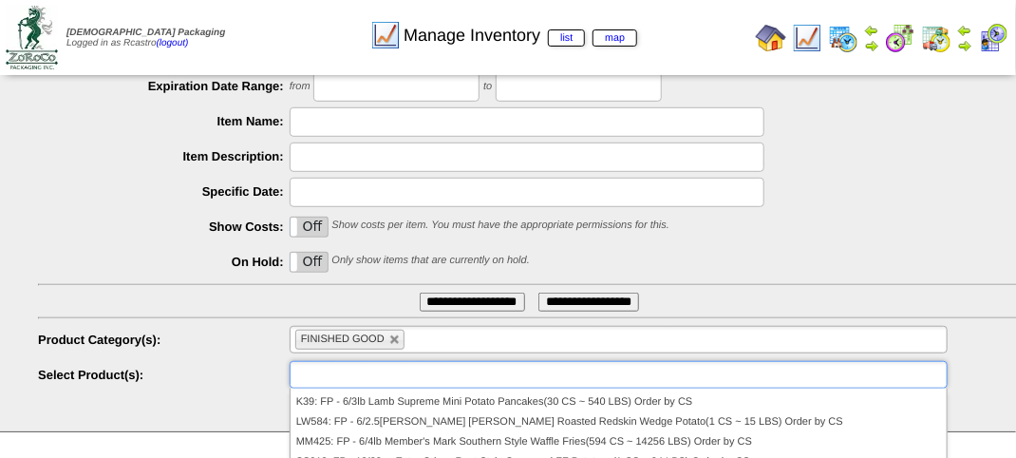
scroll to position [380, 0]
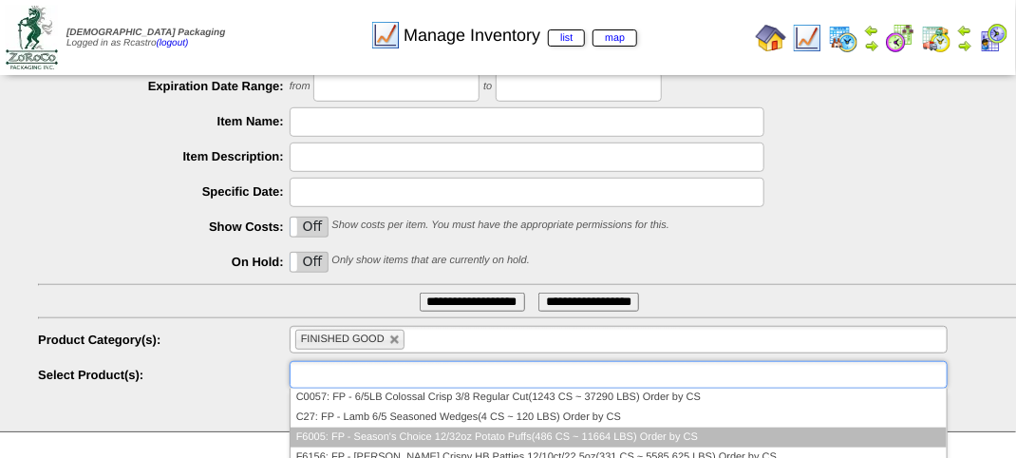
click at [442, 438] on li "F6005: FP - Season's Choice 12/32oz Potato Puffs(486 CS ~ 11664 LBS) Order by CS" at bounding box center [619, 437] width 656 height 20
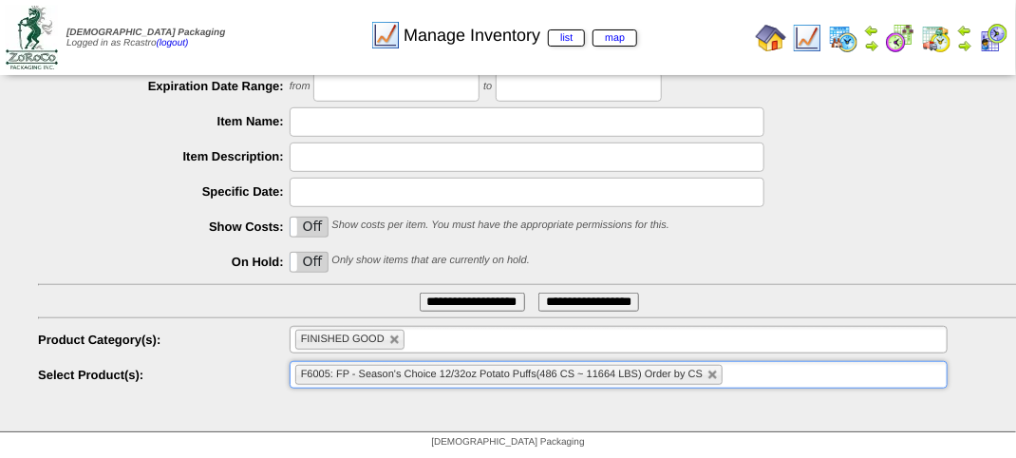
click at [470, 302] on input "**********" at bounding box center [472, 301] width 105 height 19
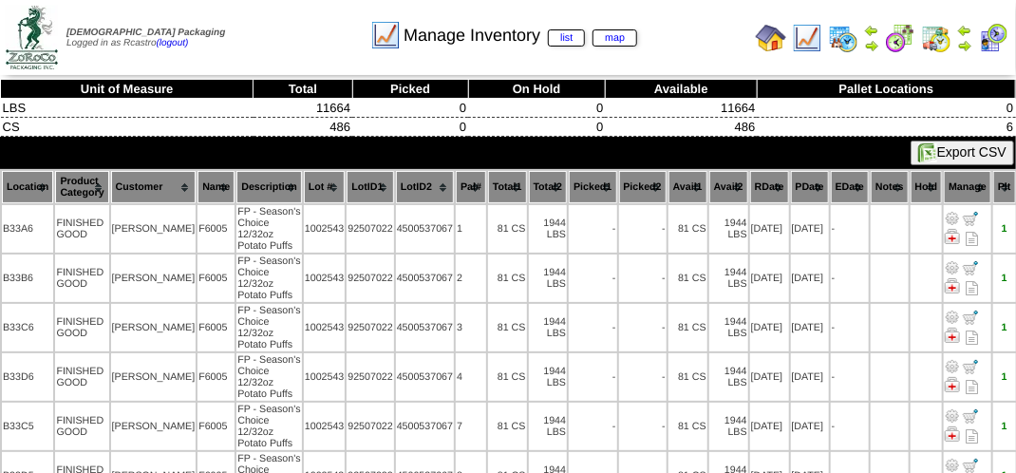
click at [24, 185] on th "Location" at bounding box center [27, 187] width 51 height 32
click at [17, 173] on th "Location" at bounding box center [27, 187] width 51 height 32
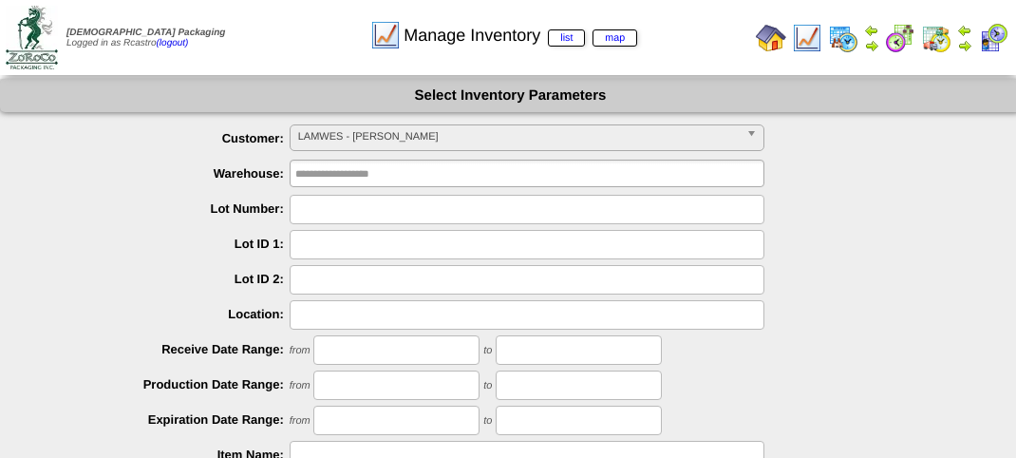
scroll to position [333, 0]
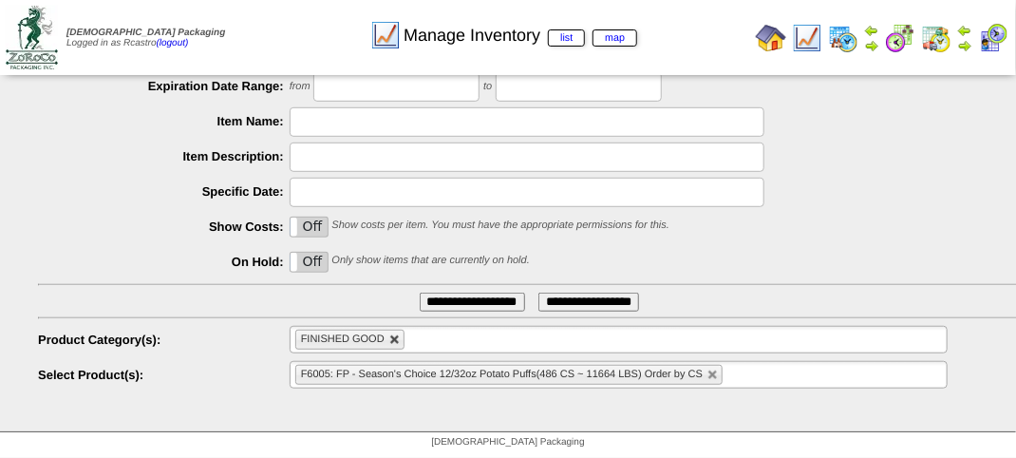
click at [395, 341] on link at bounding box center [394, 339] width 11 height 11
type input "**********"
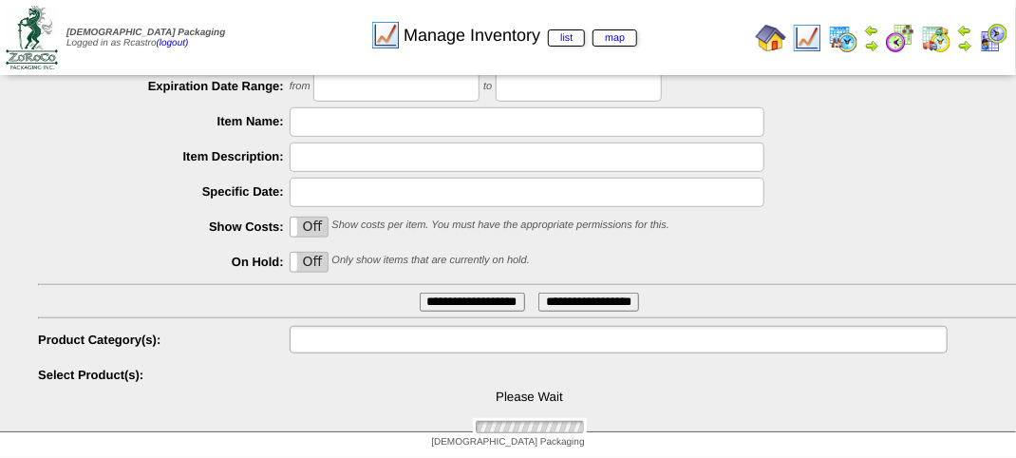
click at [395, 341] on input "text" at bounding box center [356, 340] width 122 height 24
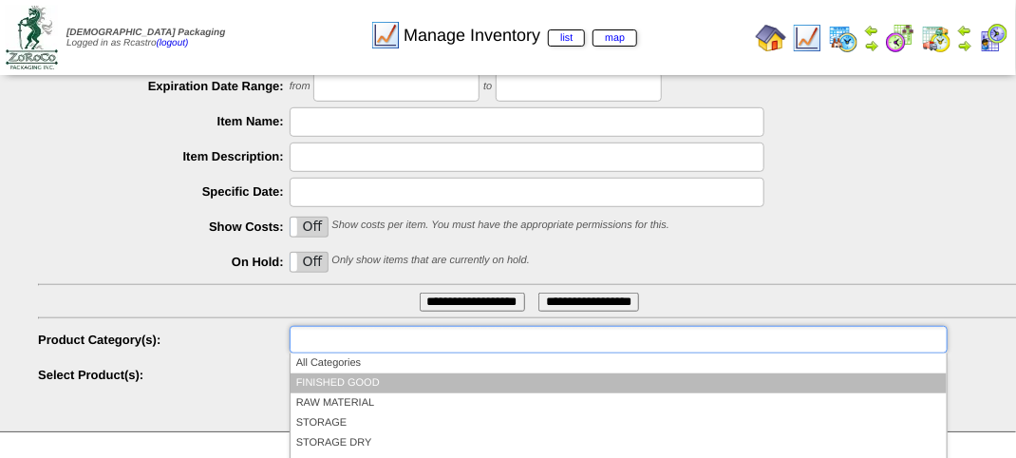
click at [374, 374] on li "FINISHED GOOD" at bounding box center [619, 383] width 656 height 20
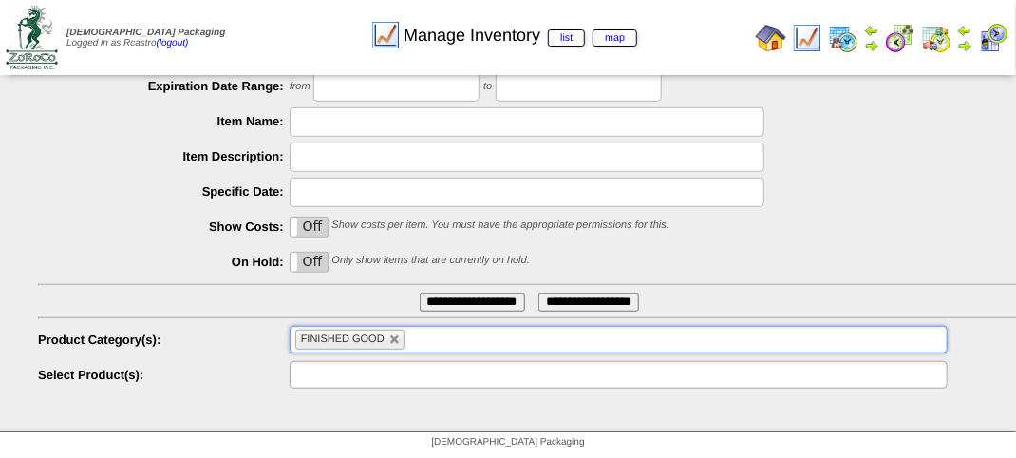
click at [377, 369] on input "text" at bounding box center [356, 375] width 122 height 24
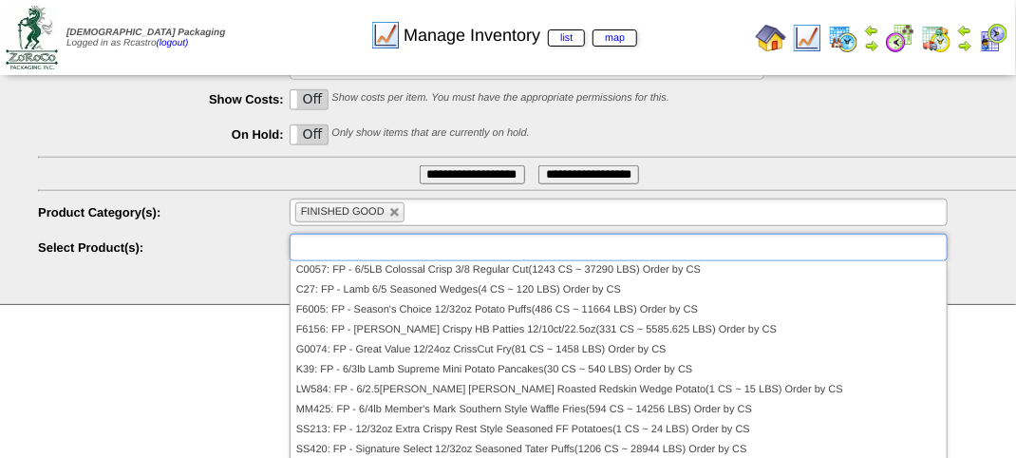
scroll to position [485, 0]
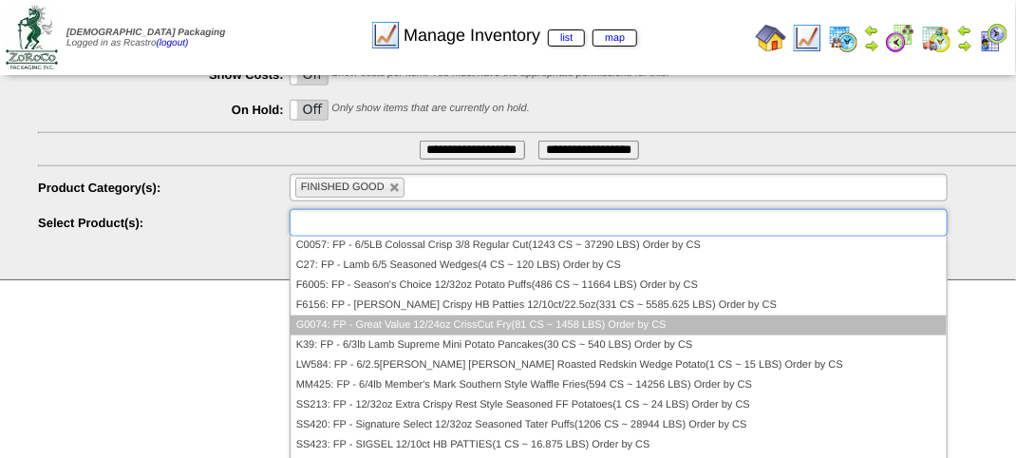
click at [419, 327] on li "G0074: FP - Great Value 12/24oz CrissCut Fry(81 CS ~ 1458 LBS) Order by CS" at bounding box center [619, 325] width 656 height 20
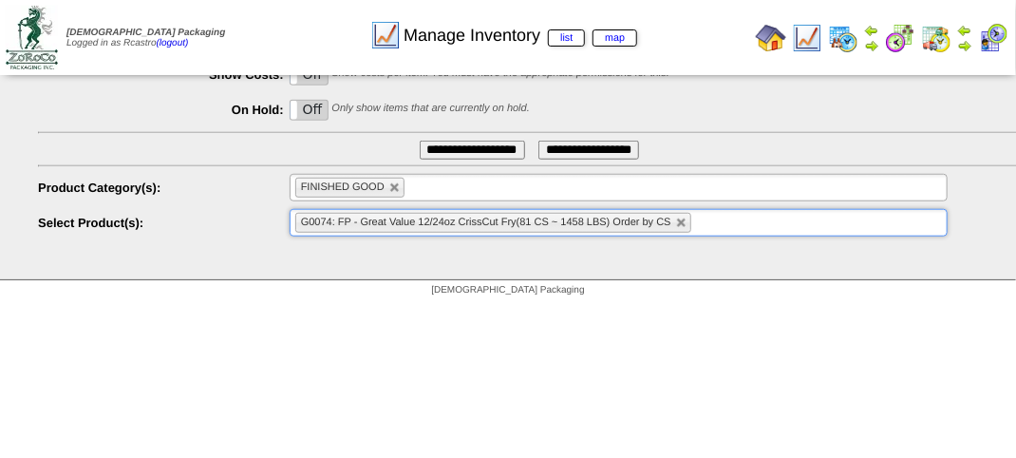
click at [439, 151] on input "**********" at bounding box center [472, 150] width 105 height 19
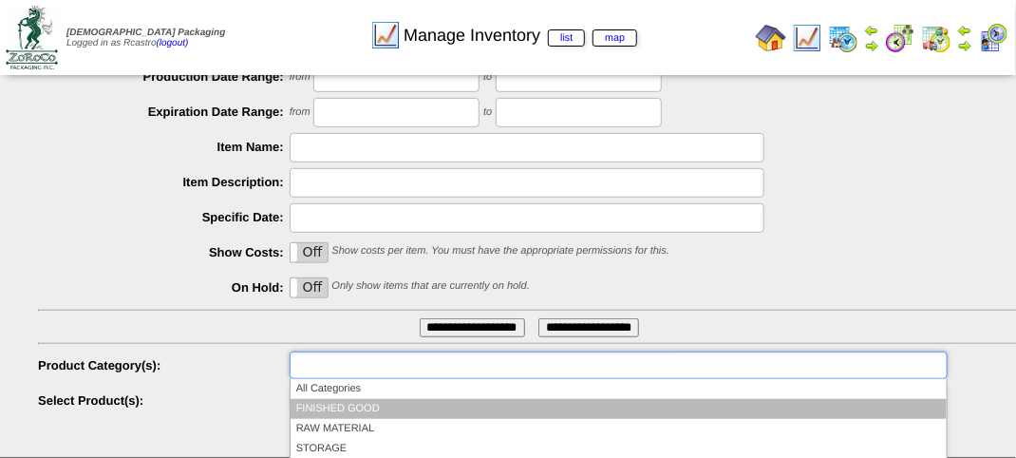
click at [366, 408] on li "FINISHED GOOD" at bounding box center [619, 409] width 656 height 20
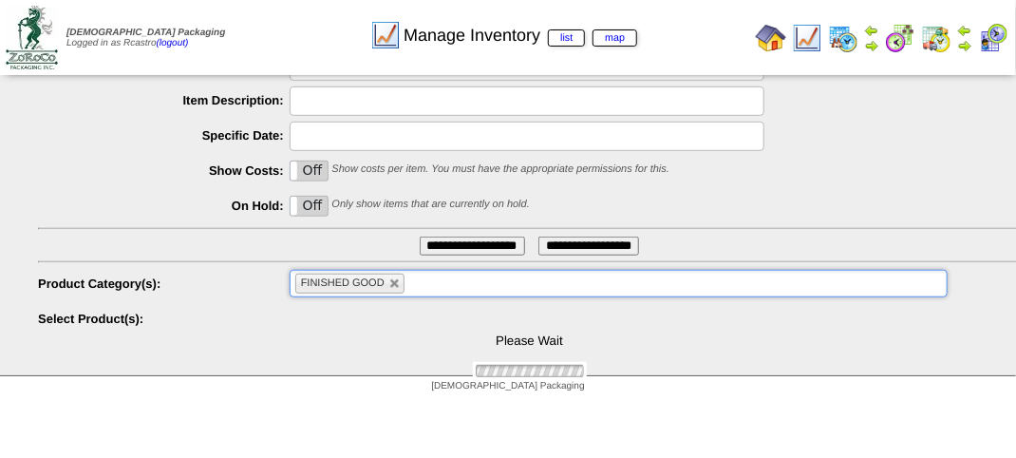
scroll to position [457, 0]
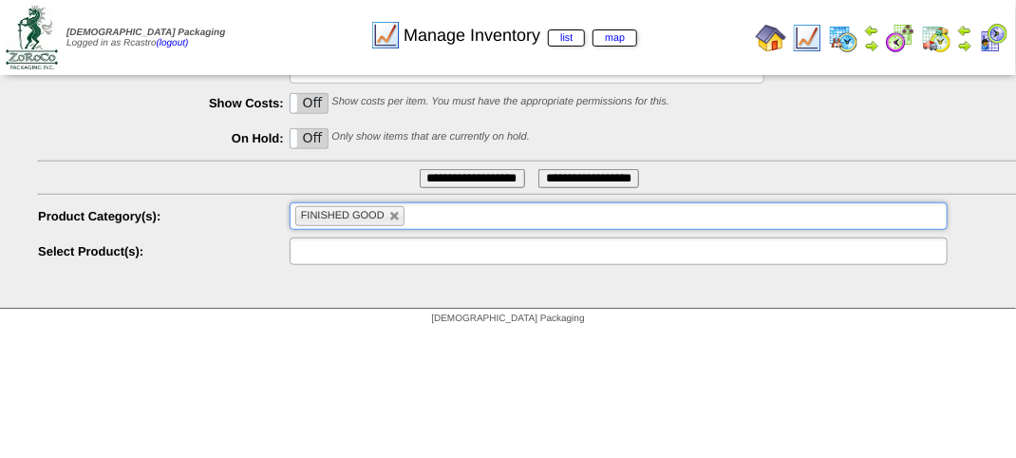
click at [367, 248] on input "text" at bounding box center [356, 251] width 122 height 24
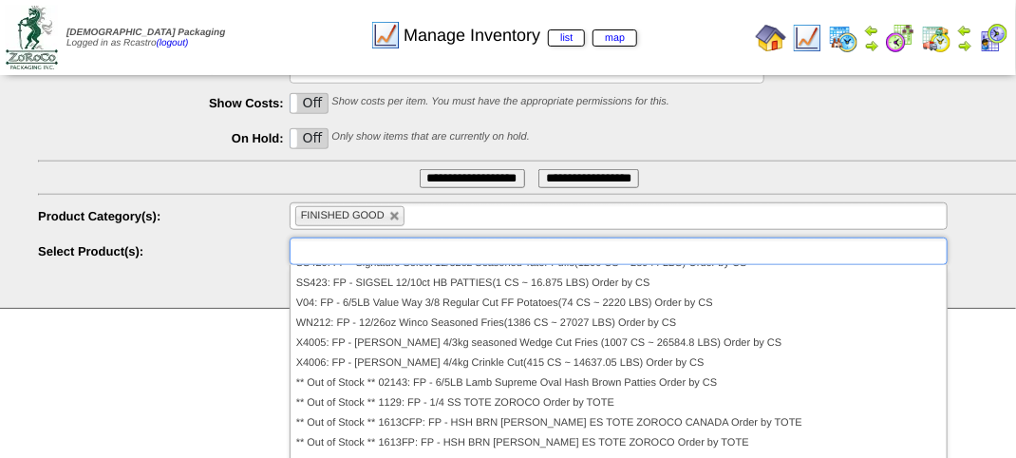
scroll to position [380, 0]
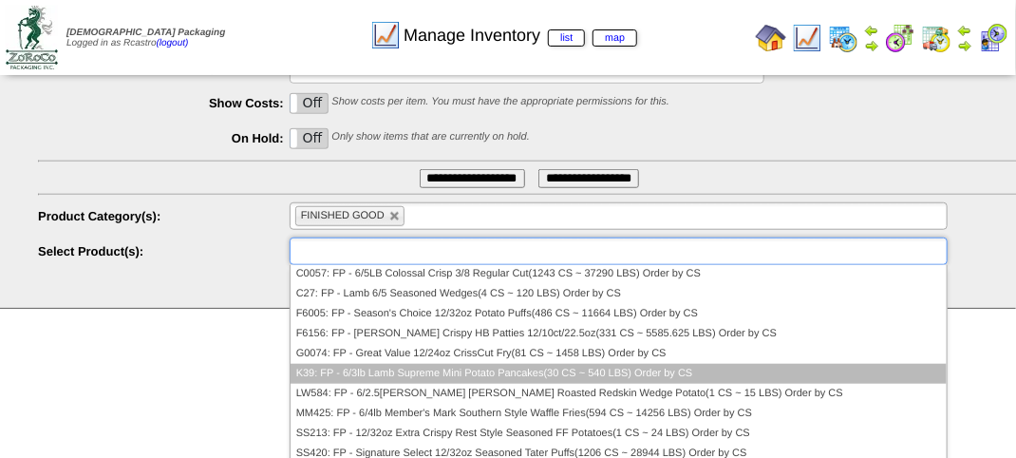
click at [403, 366] on li "K39: FP - 6/3lb Lamb Supreme Mini Potato Pancakes(30 CS ~ 540 LBS) Order by CS" at bounding box center [619, 374] width 656 height 20
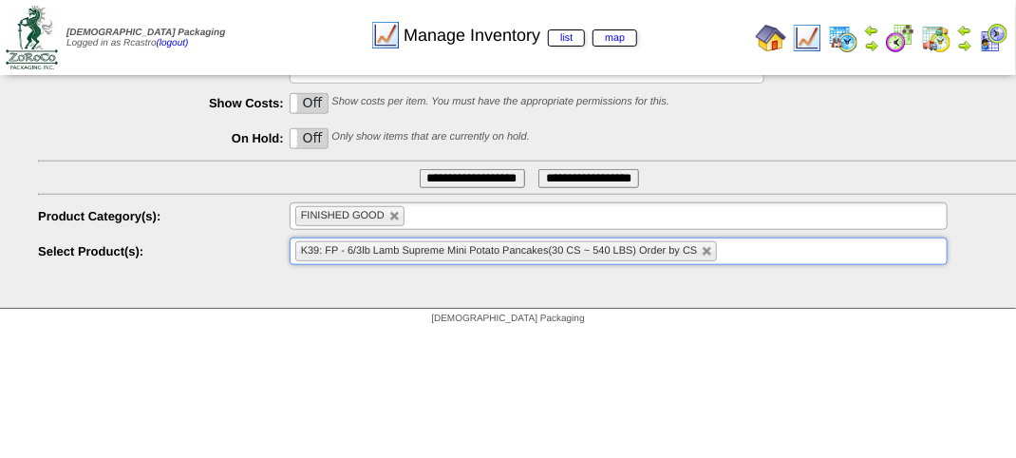
click at [447, 183] on input "**********" at bounding box center [472, 178] width 105 height 19
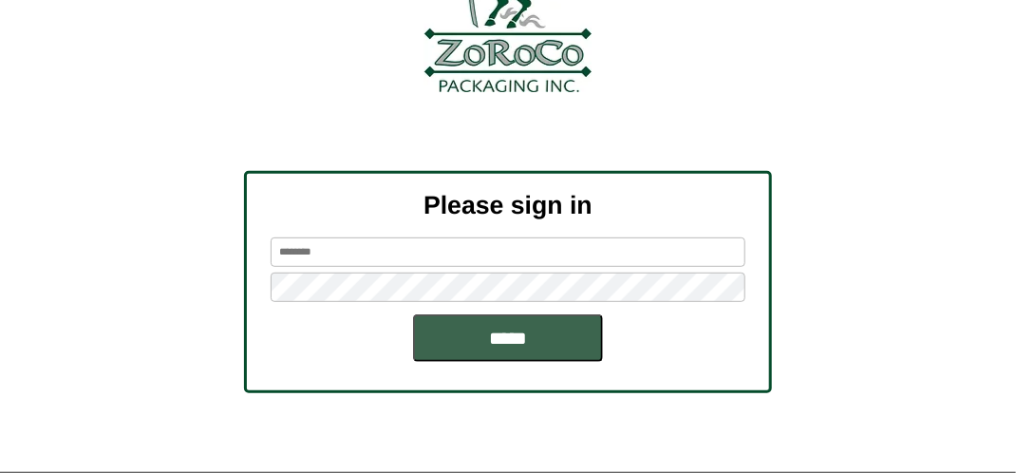
scroll to position [215, 0]
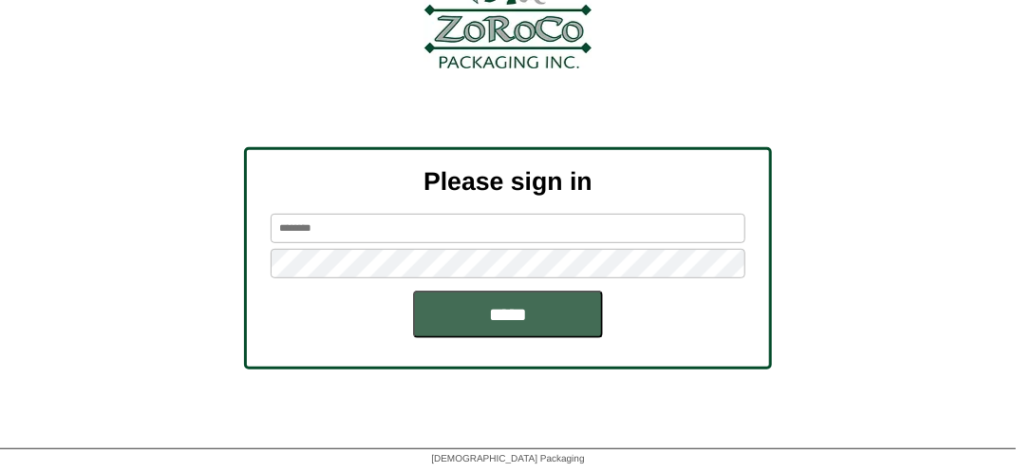
type input "*******"
click at [469, 311] on input "*****" at bounding box center [508, 314] width 190 height 47
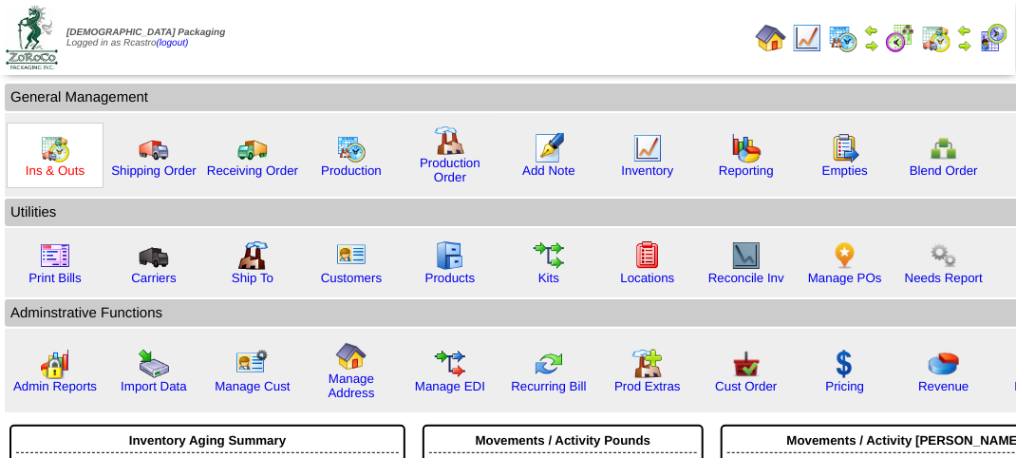
click at [52, 163] on link "Ins & Outs" at bounding box center [55, 170] width 59 height 14
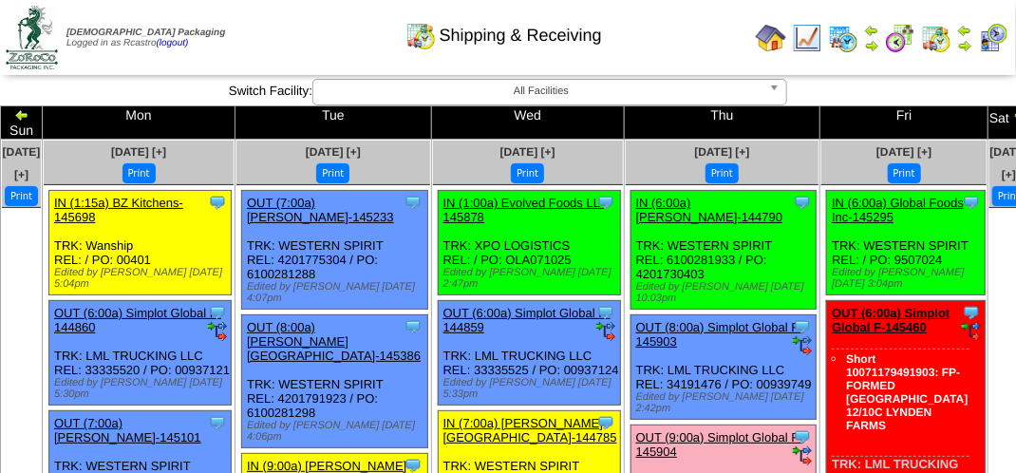
click at [670, 36] on div "Shipping & Receiving" at bounding box center [504, 29] width 580 height 52
click at [276, 38] on div "Shipping & Receiving" at bounding box center [504, 29] width 580 height 52
click at [297, 49] on div "Shipping & Receiving" at bounding box center [504, 29] width 580 height 52
